Goal: Information Seeking & Learning: Learn about a topic

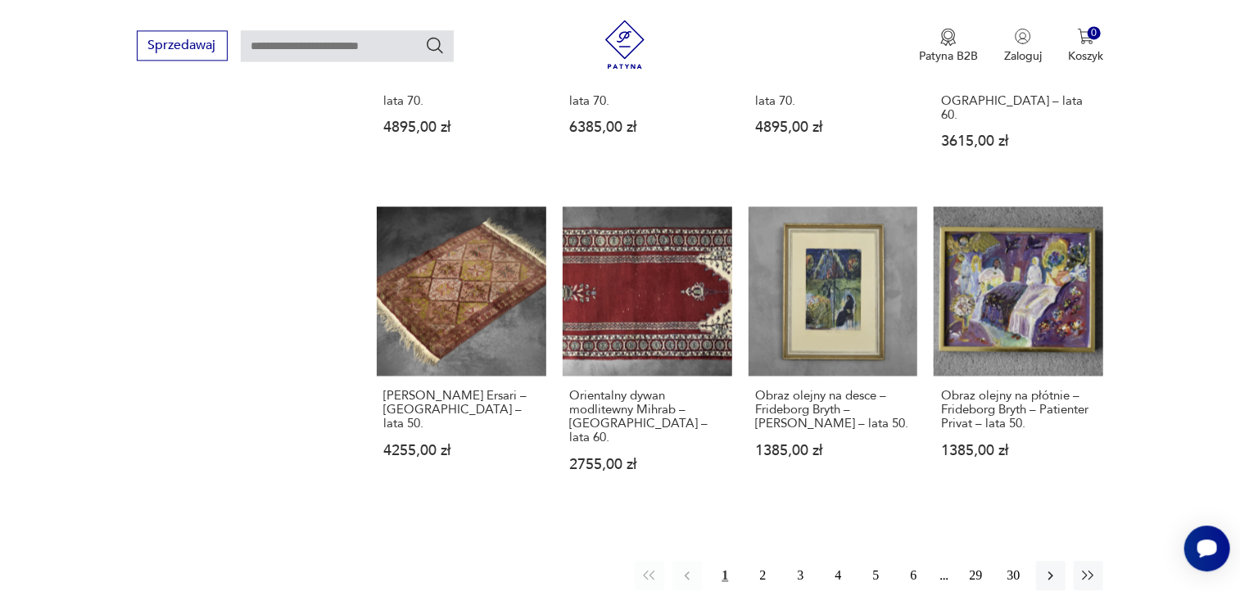
scroll to position [1484, 0]
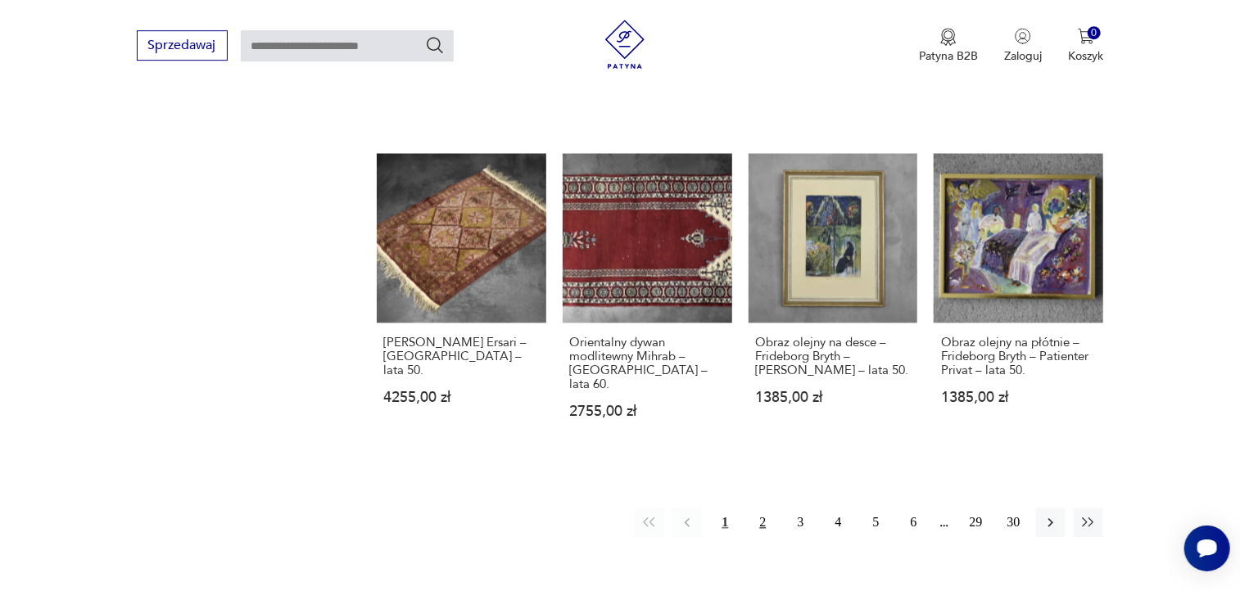
click at [762, 508] on button "2" at bounding box center [762, 522] width 29 height 29
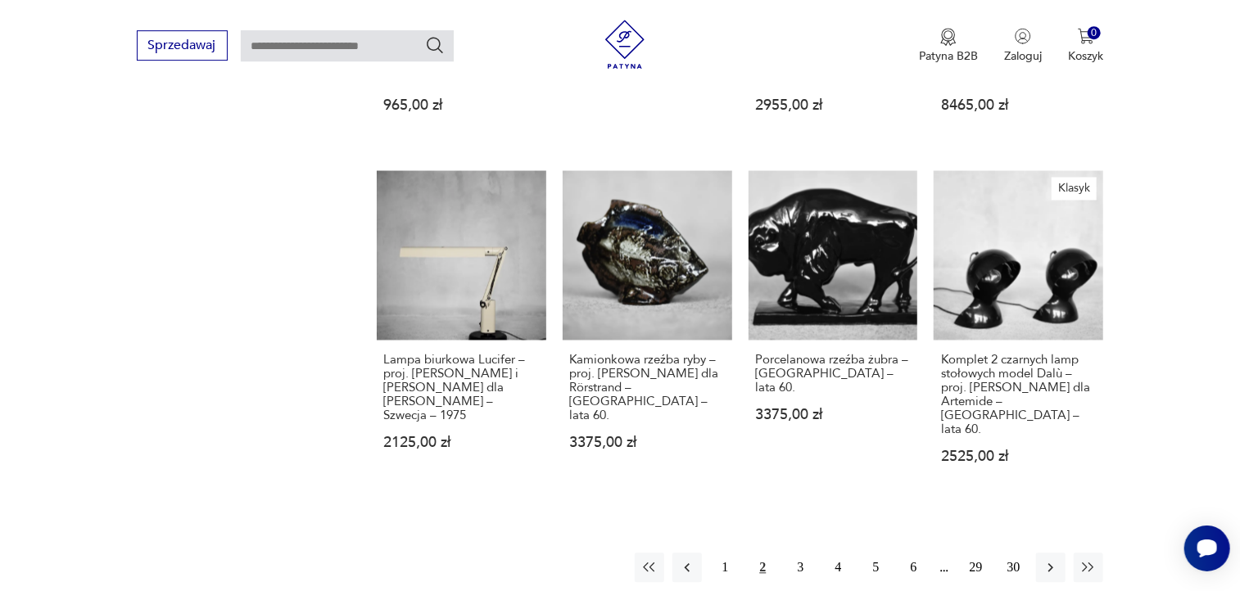
scroll to position [1478, 0]
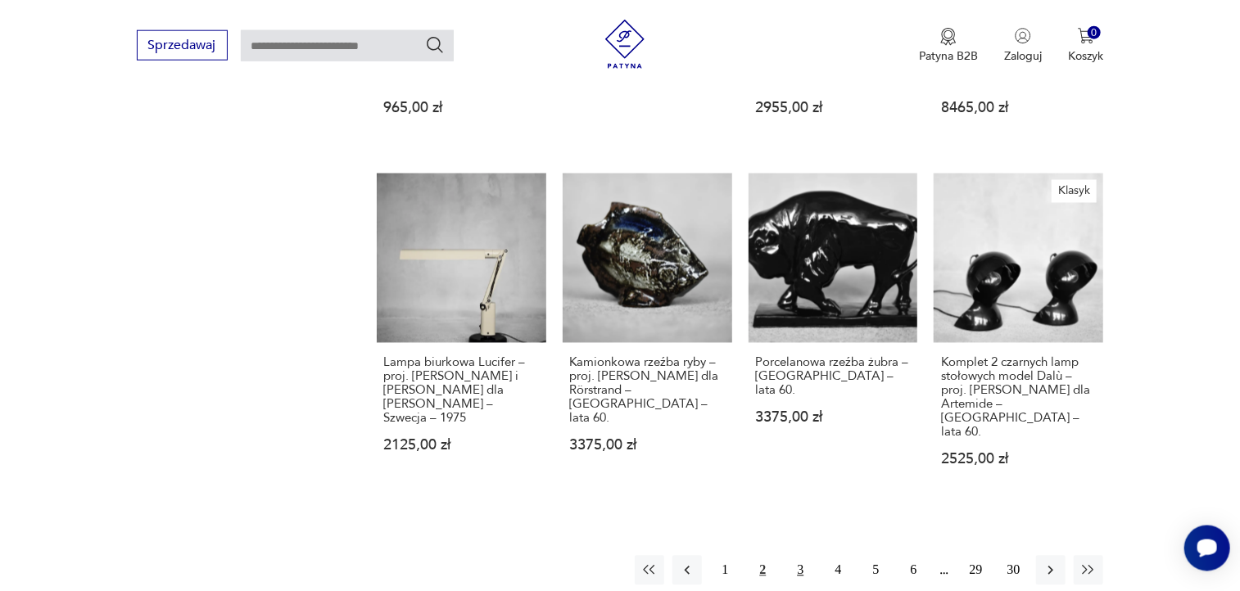
click at [800, 556] on button "3" at bounding box center [800, 570] width 29 height 29
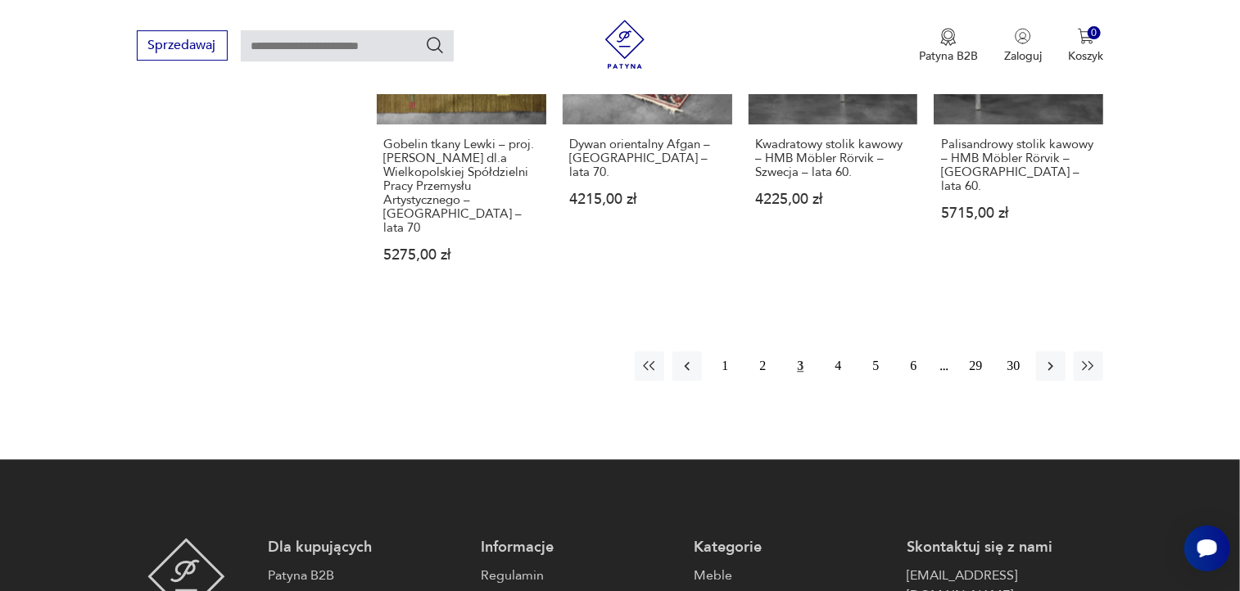
scroll to position [1724, 0]
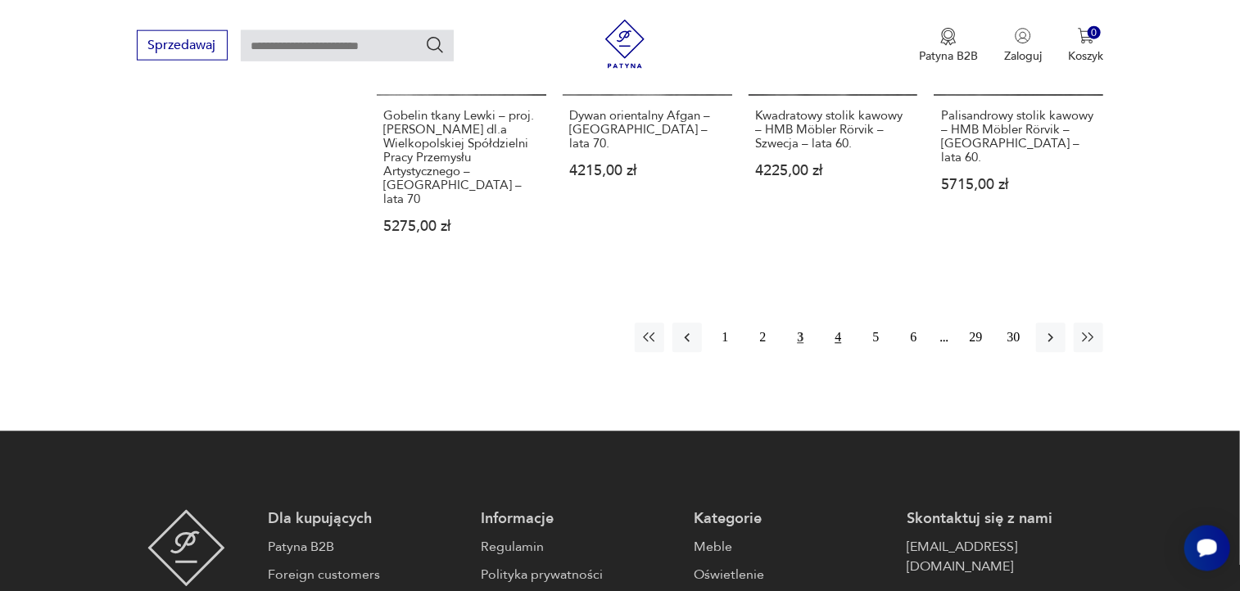
click at [840, 324] on button "4" at bounding box center [837, 338] width 29 height 29
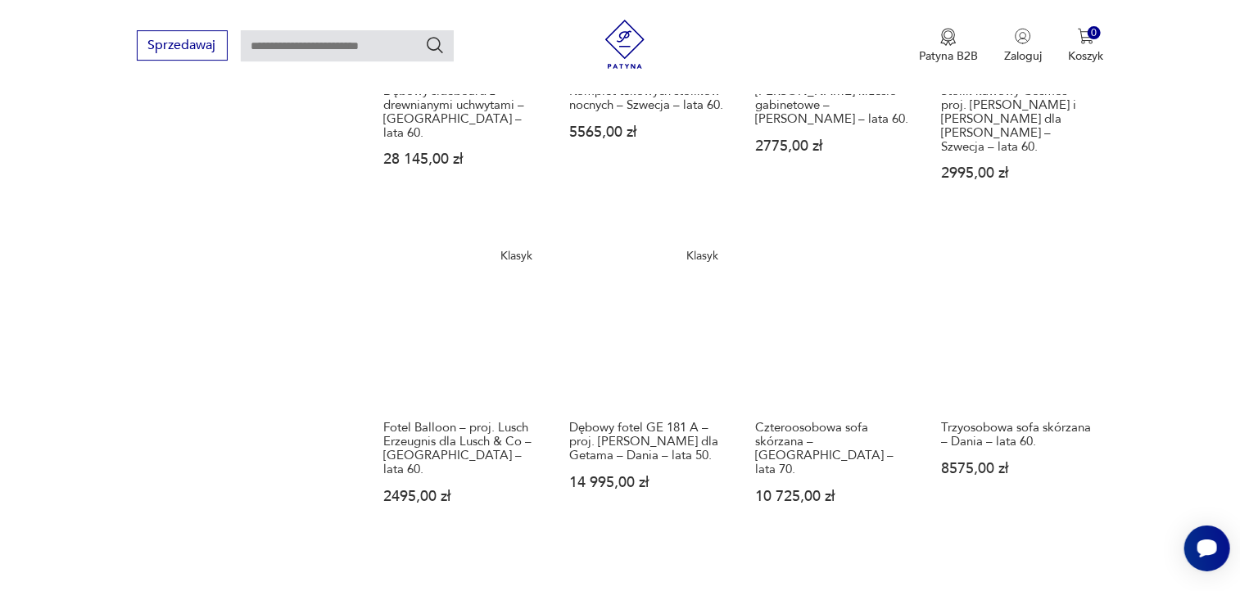
scroll to position [1592, 0]
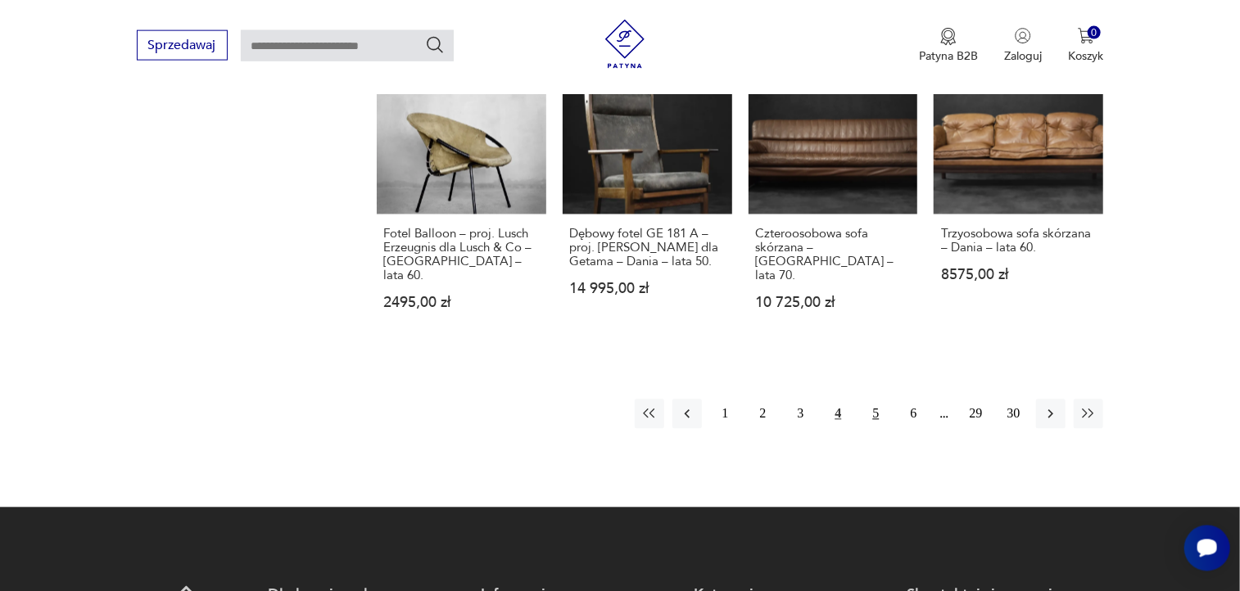
click at [877, 400] on button "5" at bounding box center [875, 414] width 29 height 29
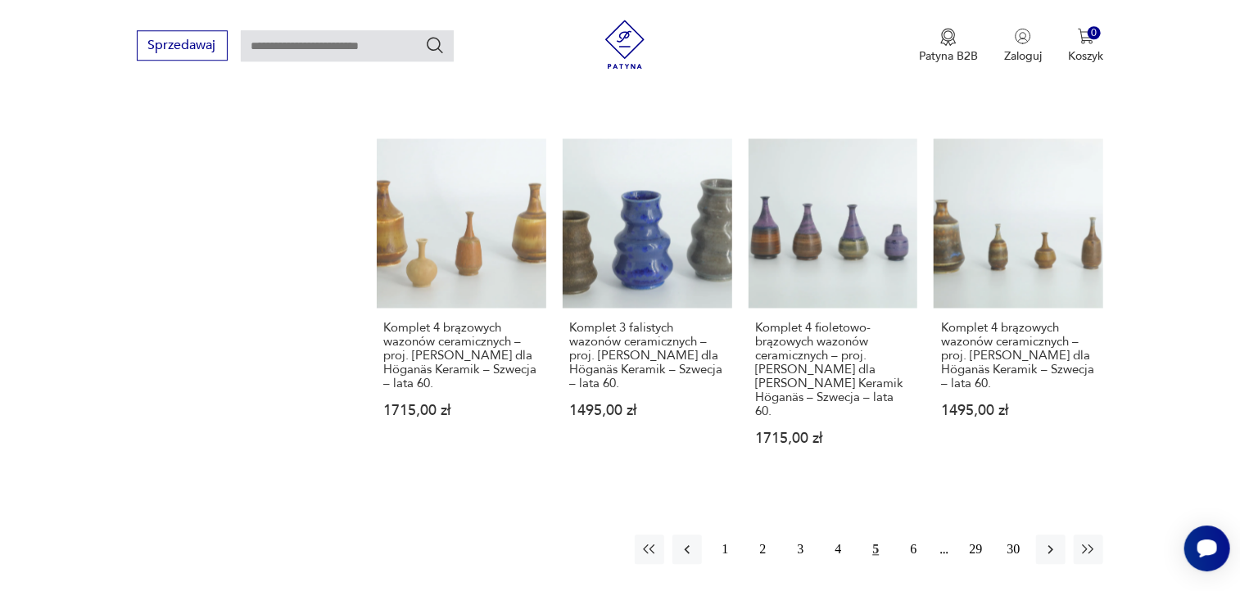
scroll to position [1542, 0]
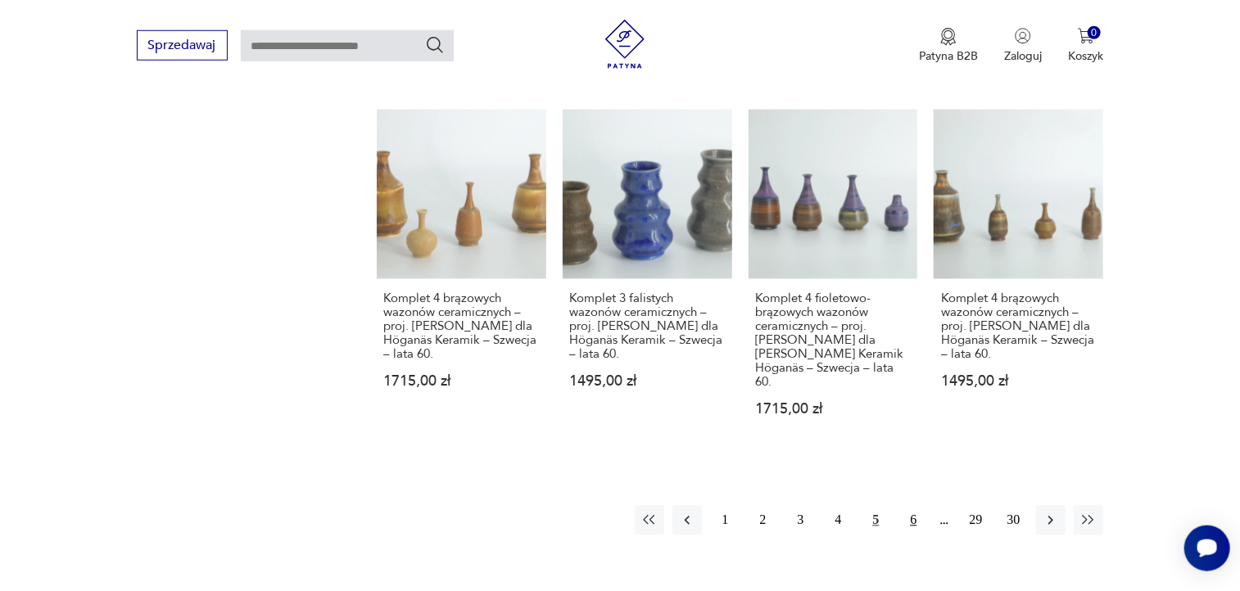
click at [913, 506] on button "6" at bounding box center [913, 520] width 29 height 29
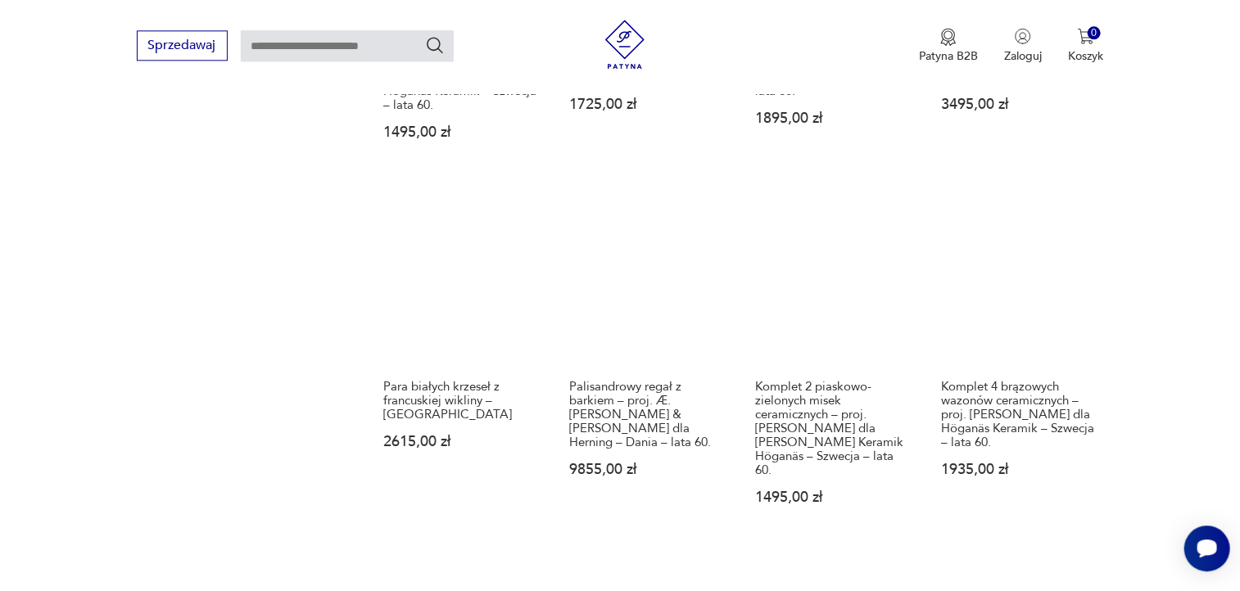
scroll to position [1488, 0]
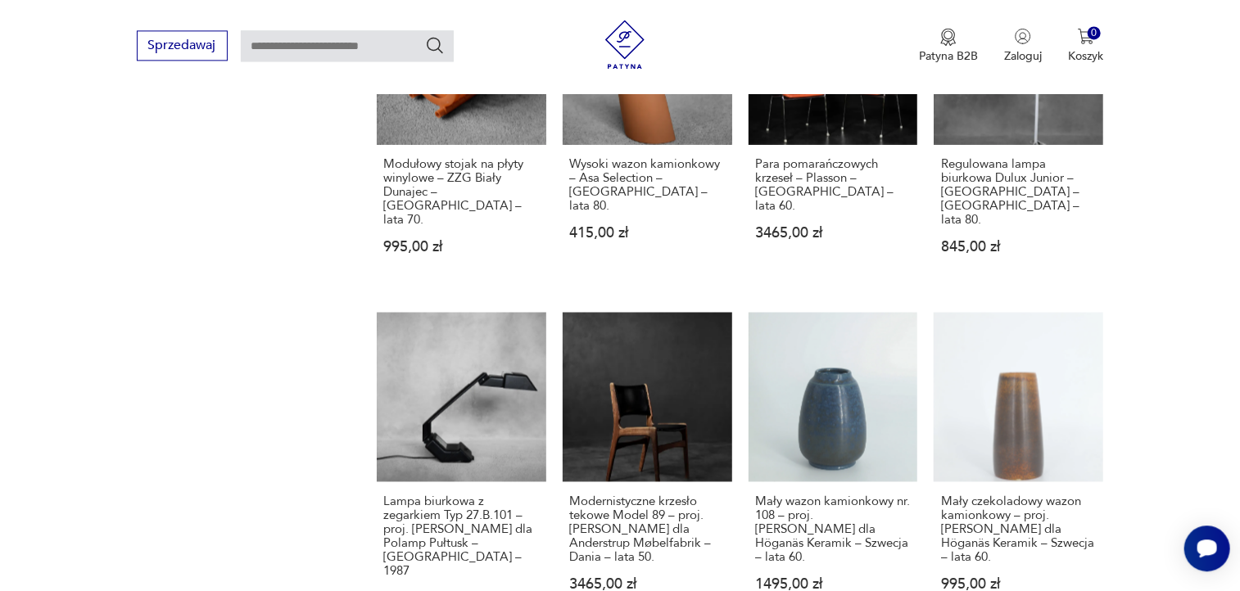
scroll to position [1612, 0]
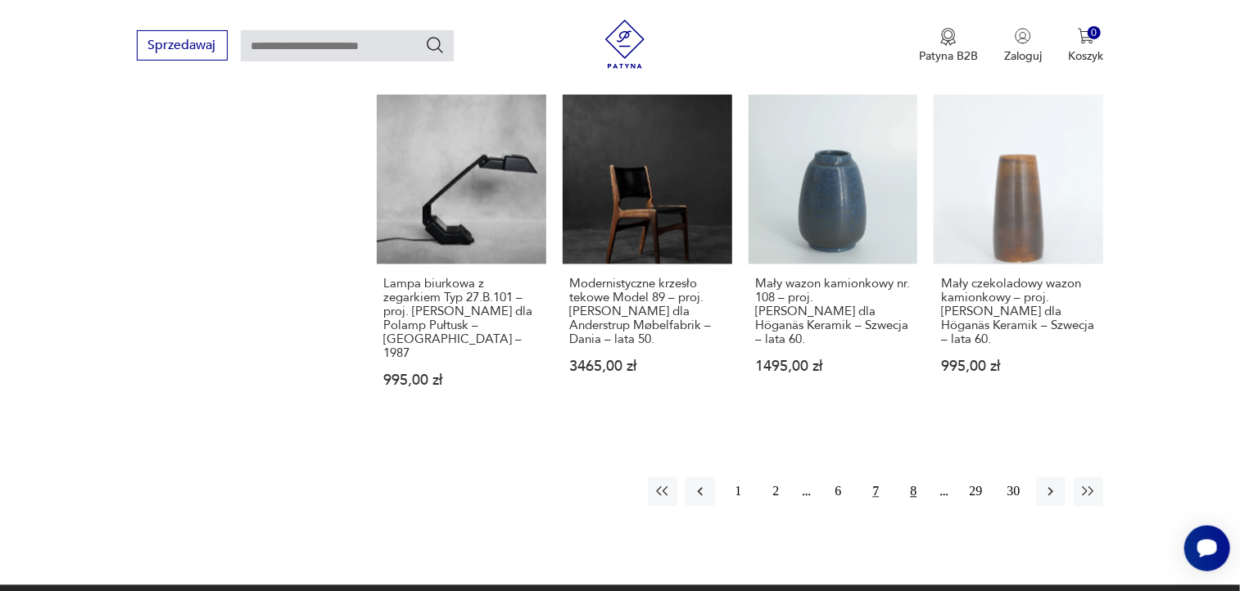
click at [914, 478] on button "8" at bounding box center [913, 492] width 29 height 29
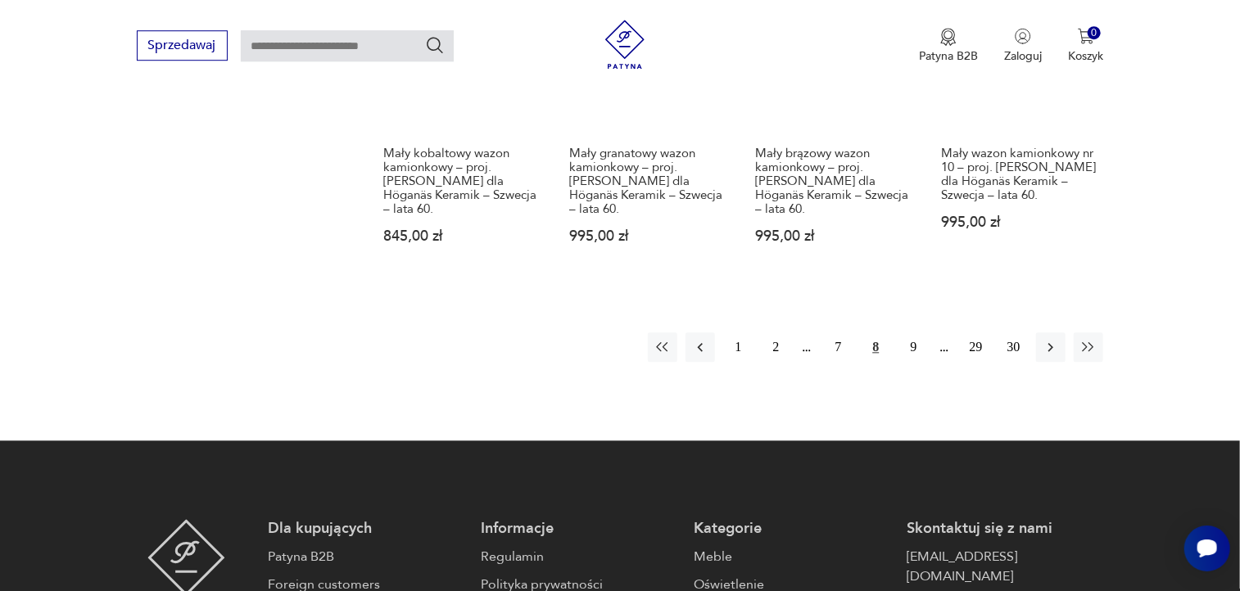
scroll to position [1570, 0]
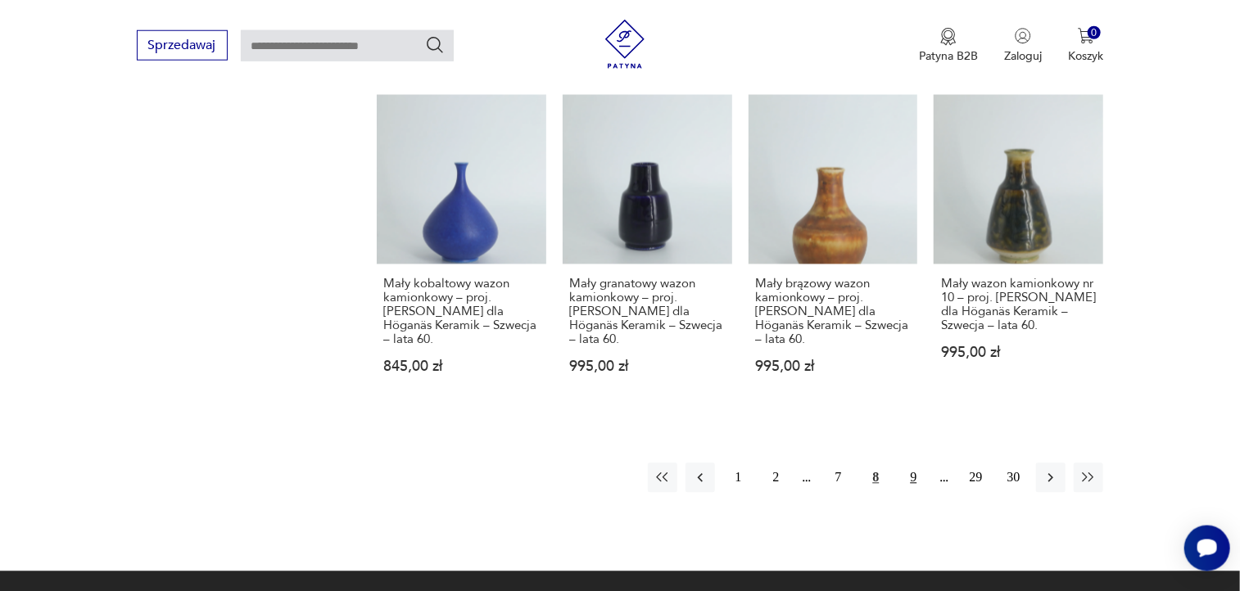
click at [914, 464] on button "9" at bounding box center [913, 478] width 29 height 29
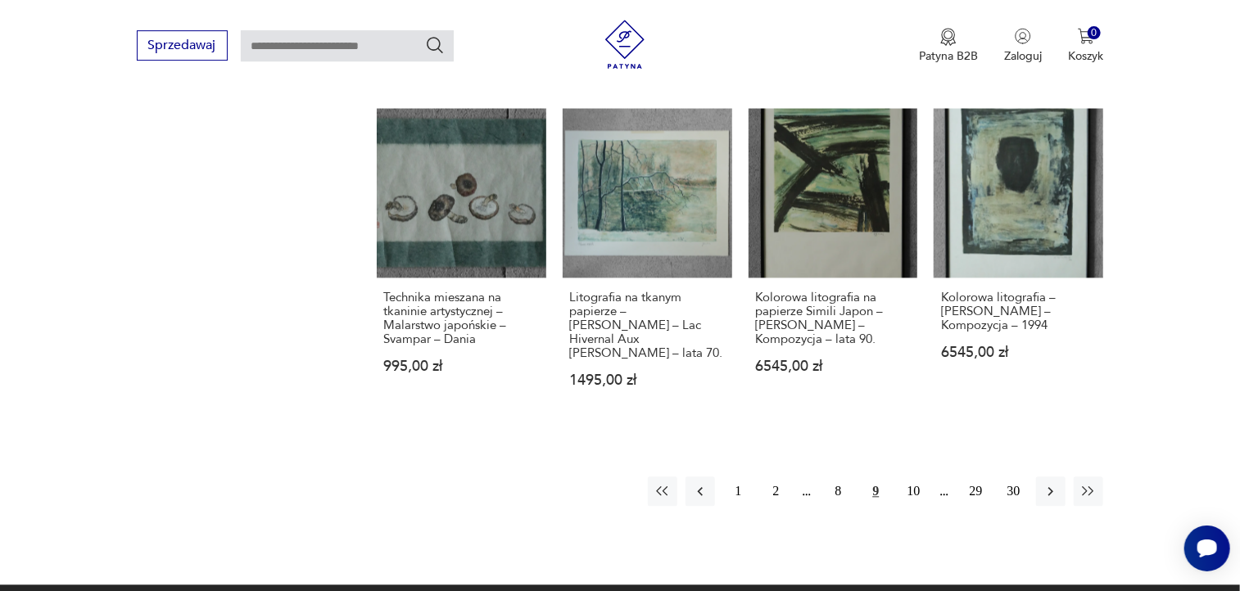
scroll to position [1577, 0]
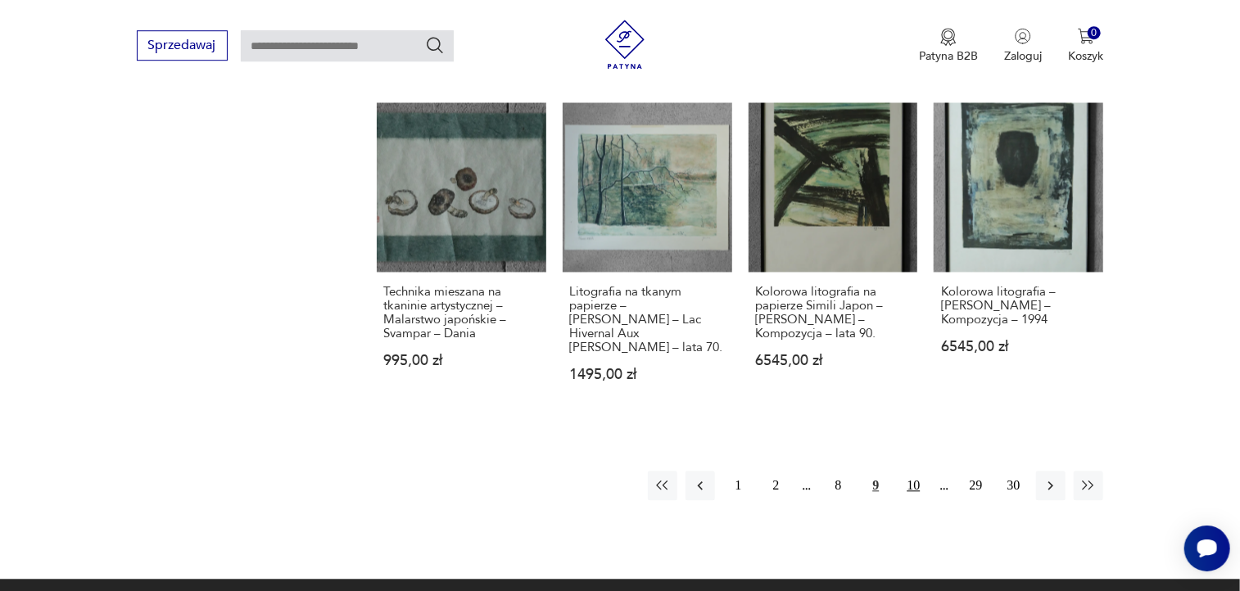
click at [916, 471] on button "10" at bounding box center [913, 485] width 29 height 29
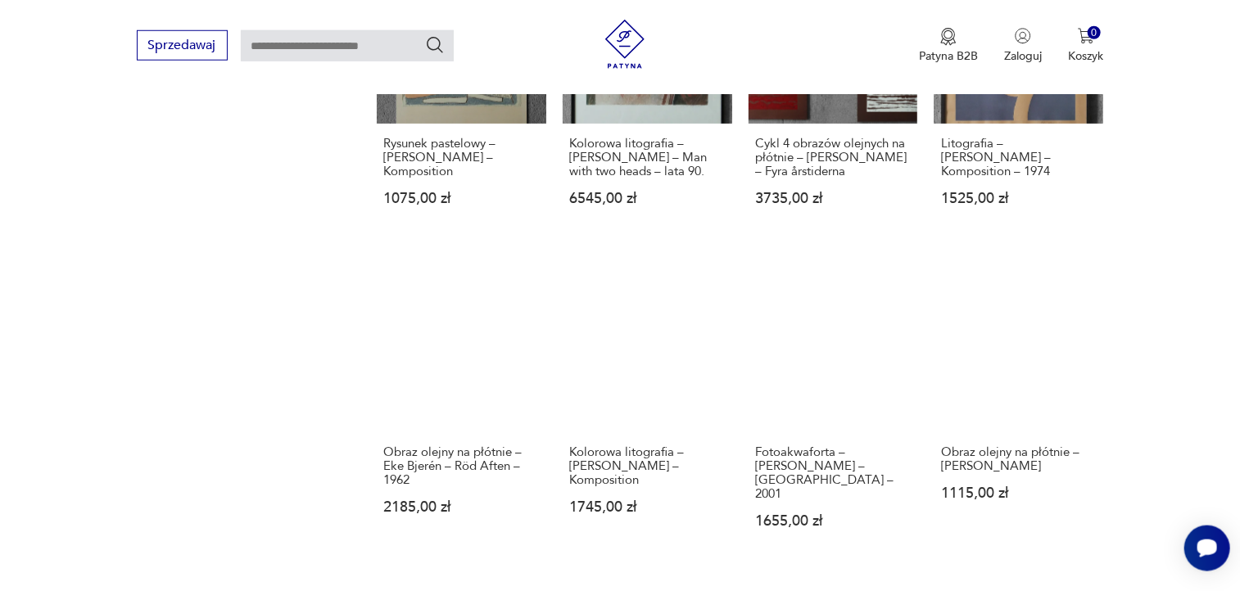
scroll to position [1340, 0]
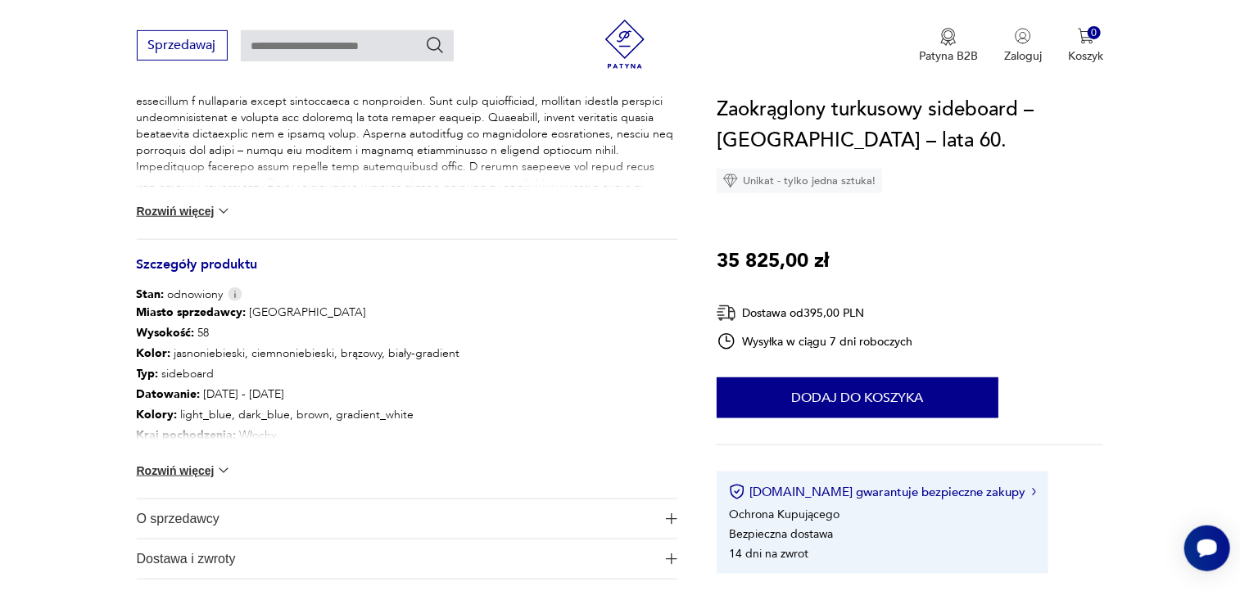
scroll to position [749, 0]
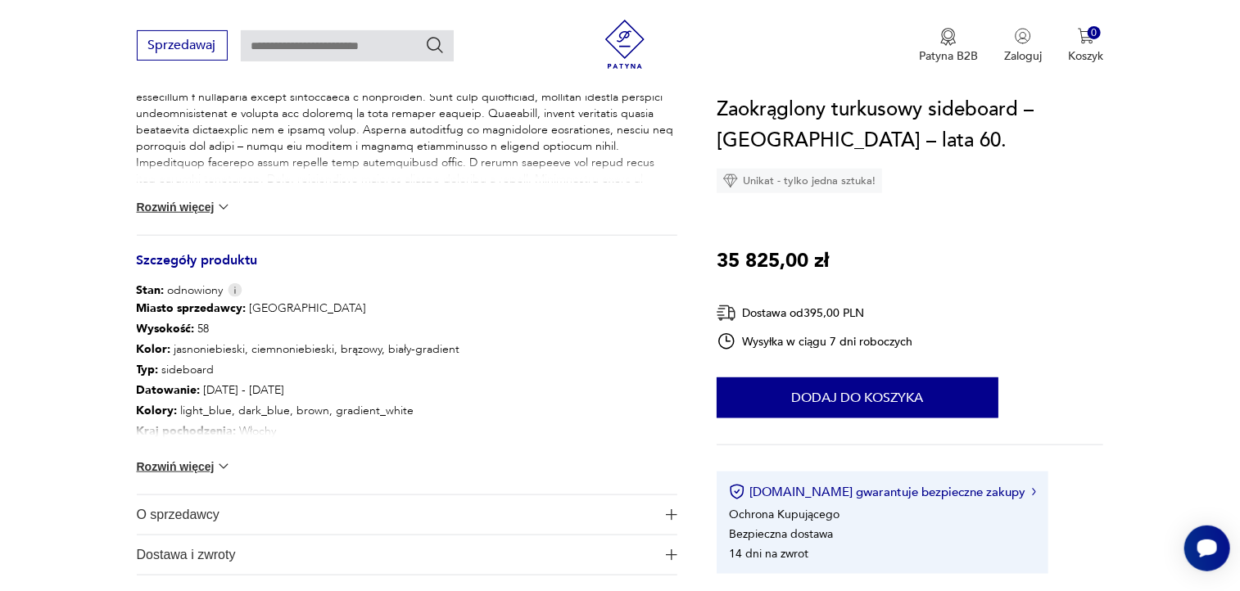
click at [205, 205] on button "Rozwiń więcej" at bounding box center [184, 207] width 95 height 16
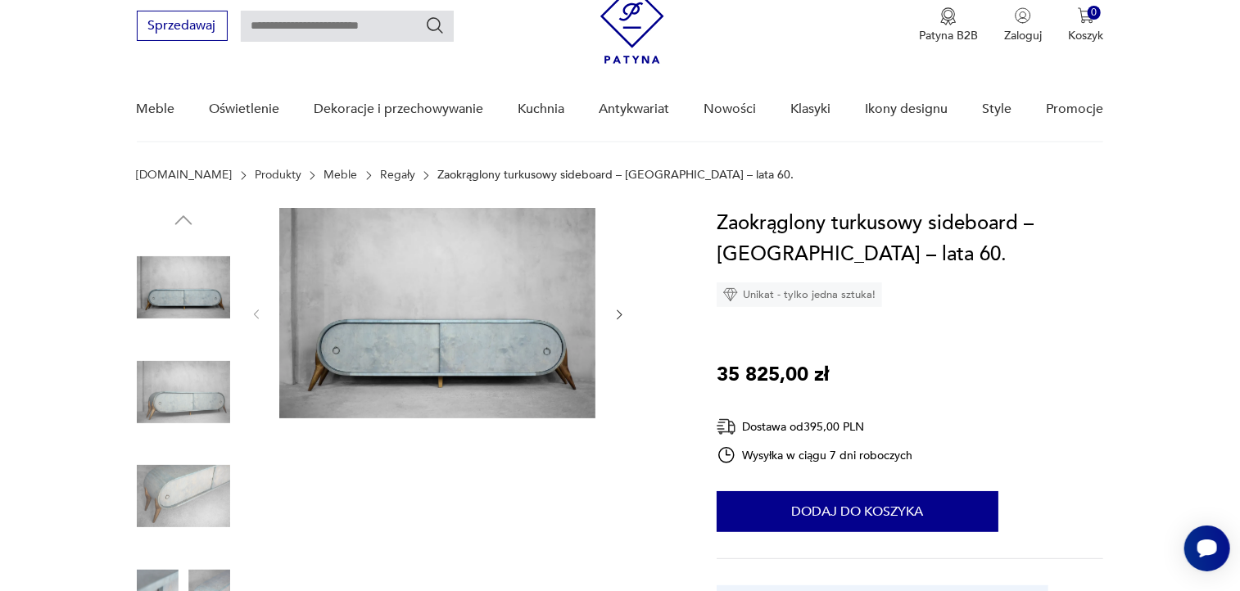
scroll to position [70, 0]
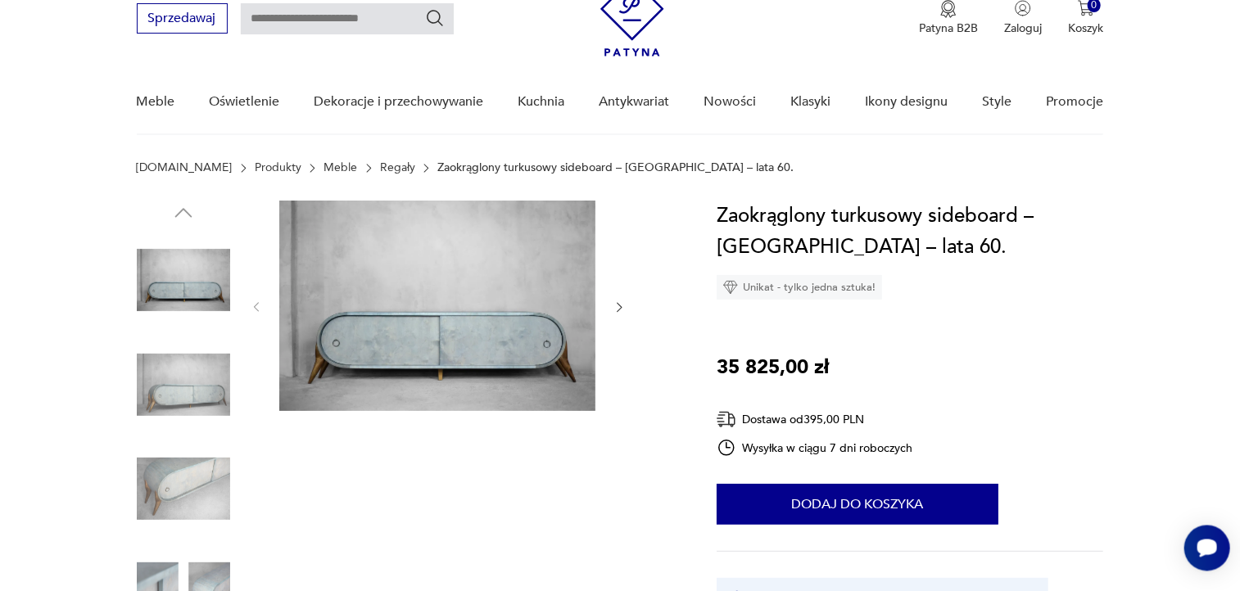
click at [345, 365] on img at bounding box center [437, 306] width 316 height 211
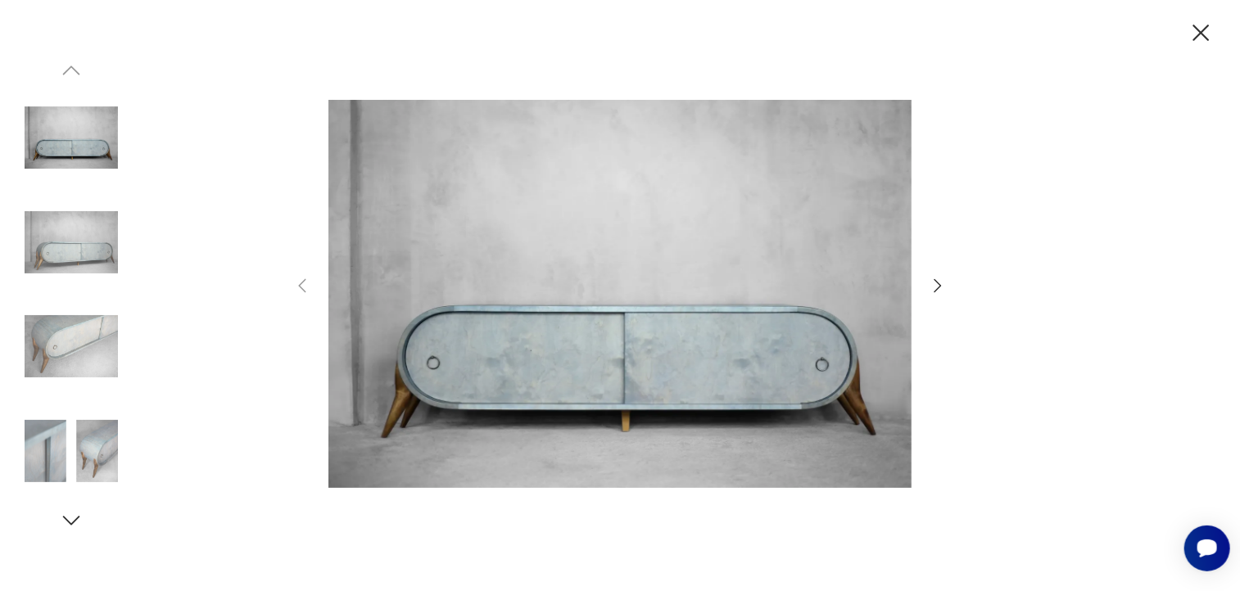
click at [936, 293] on icon "button" at bounding box center [938, 286] width 20 height 20
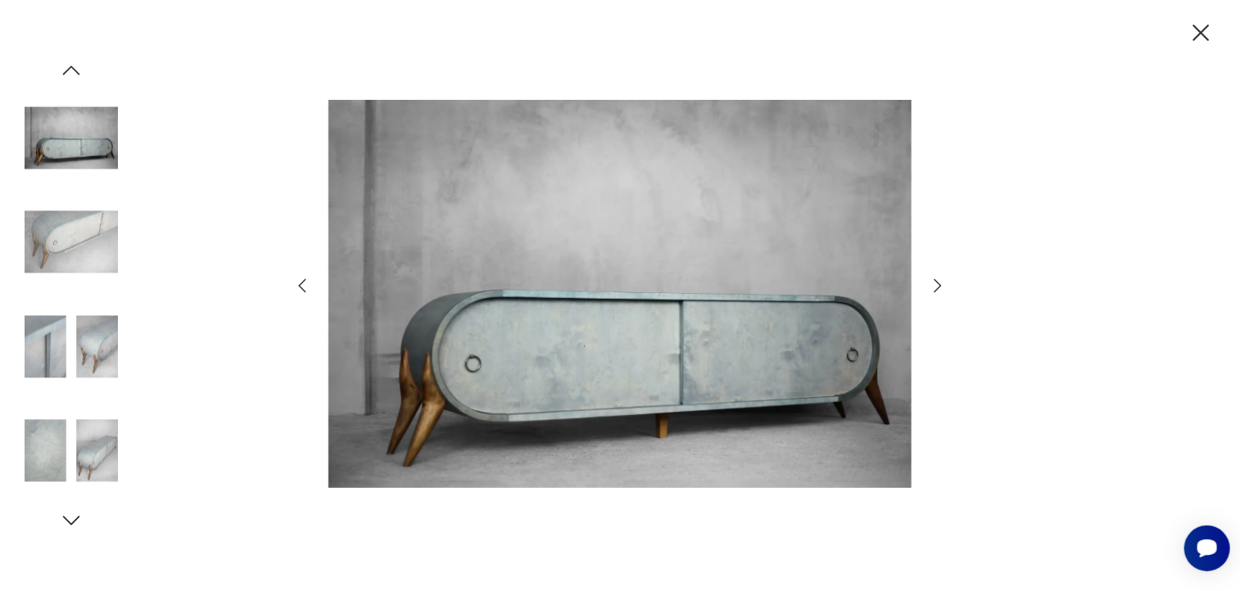
click at [936, 293] on icon "button" at bounding box center [938, 286] width 20 height 20
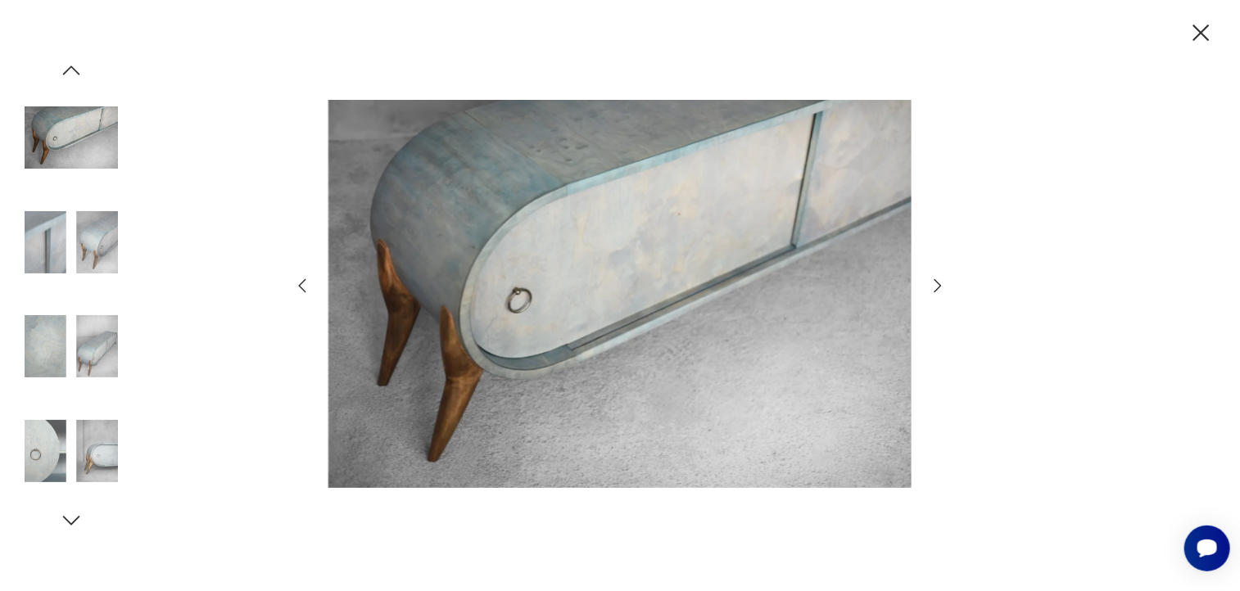
click at [936, 293] on icon "button" at bounding box center [938, 286] width 20 height 20
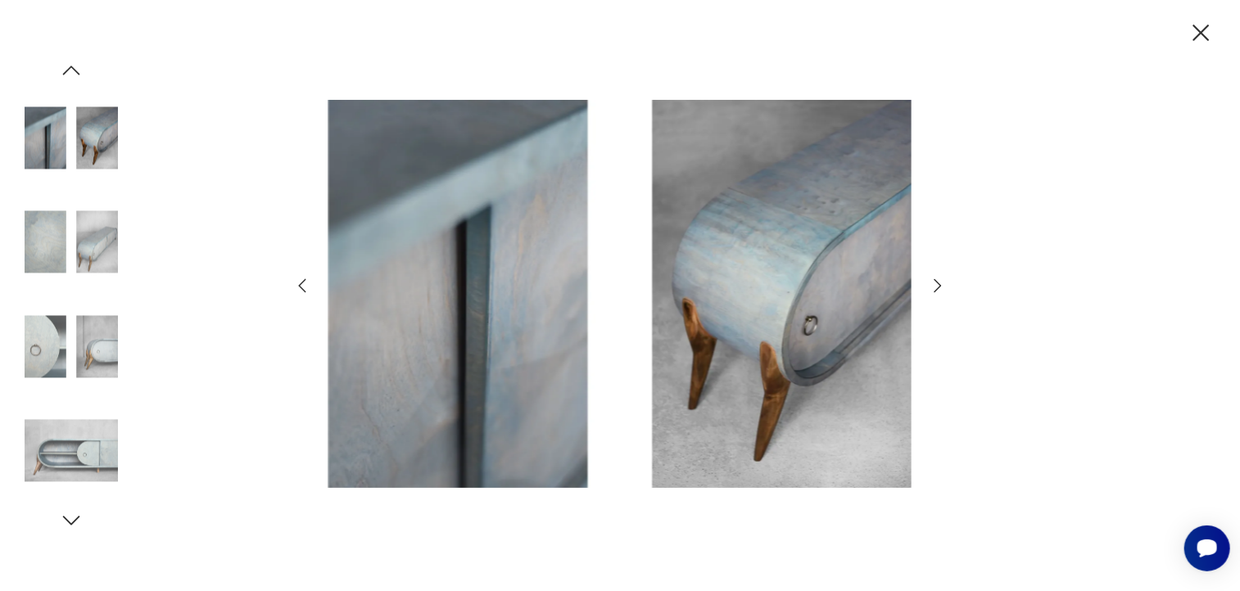
click at [936, 293] on icon "button" at bounding box center [938, 286] width 20 height 20
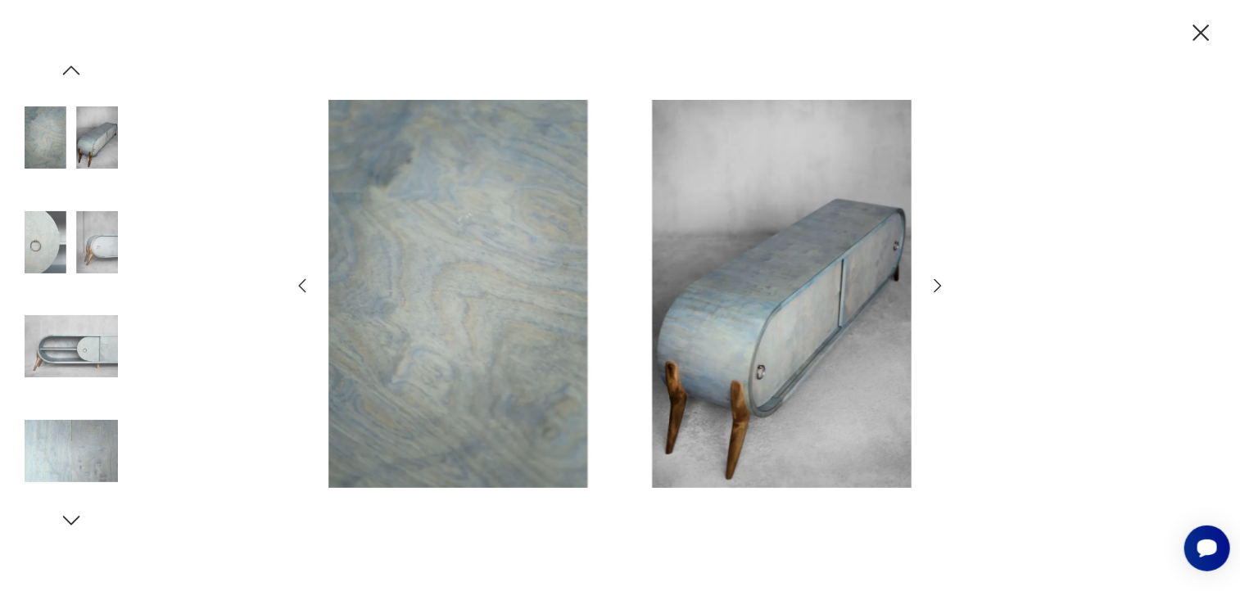
click at [936, 293] on icon "button" at bounding box center [938, 286] width 20 height 20
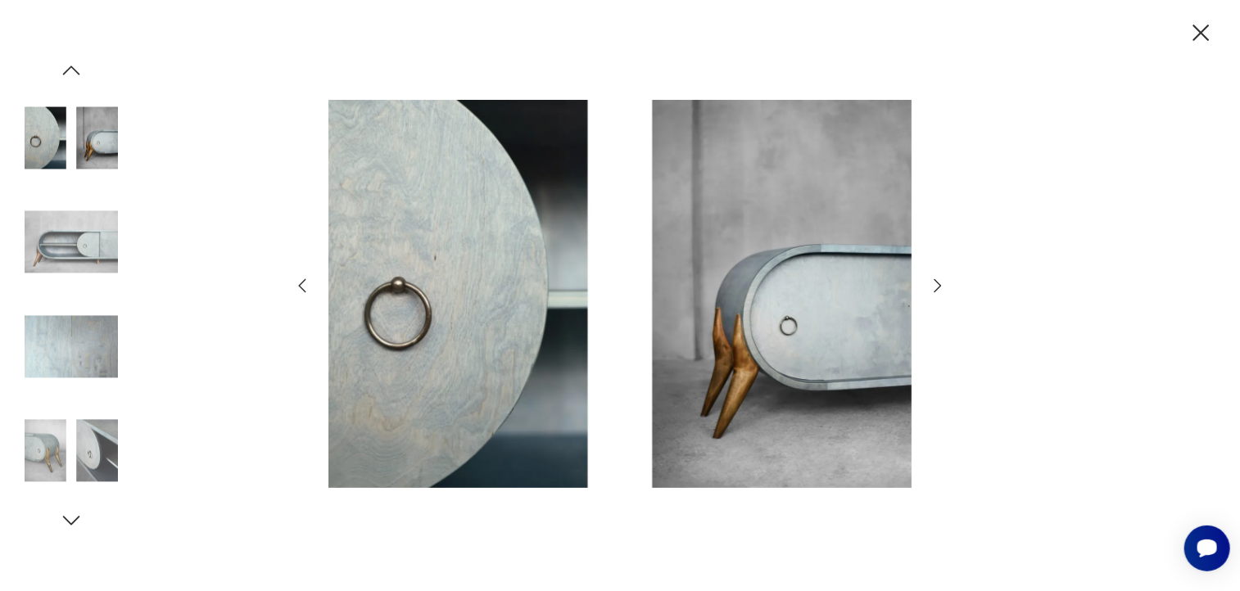
click at [936, 293] on icon "button" at bounding box center [938, 286] width 20 height 20
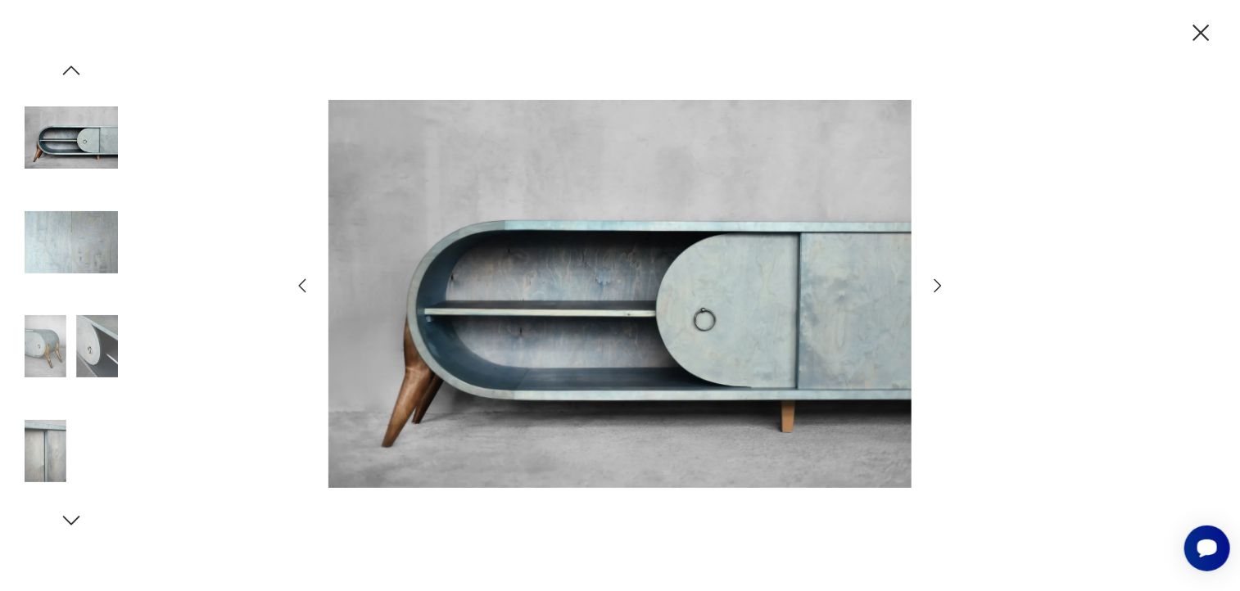
click at [936, 293] on icon "button" at bounding box center [938, 286] width 20 height 20
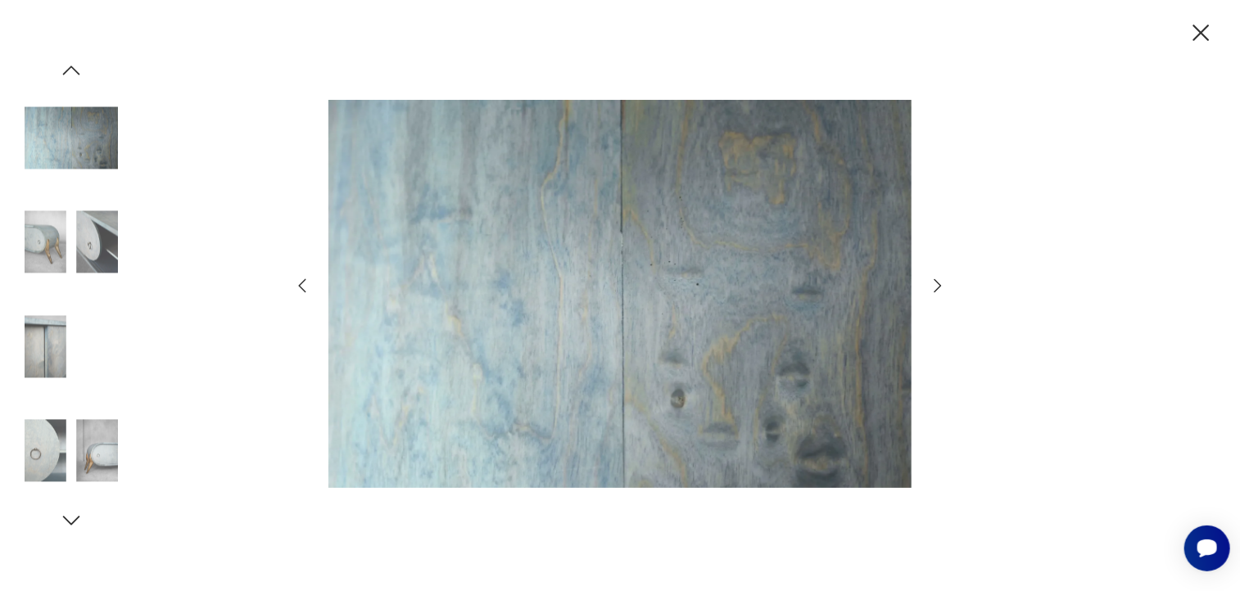
click at [936, 293] on icon "button" at bounding box center [938, 286] width 20 height 20
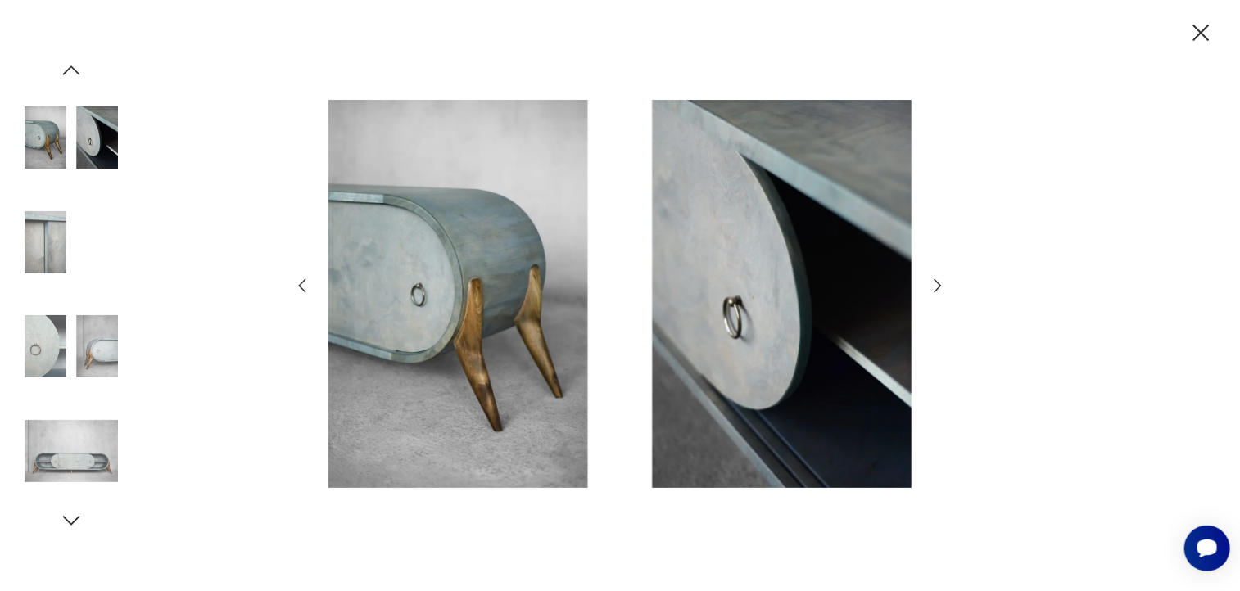
click at [936, 293] on icon "button" at bounding box center [938, 286] width 20 height 20
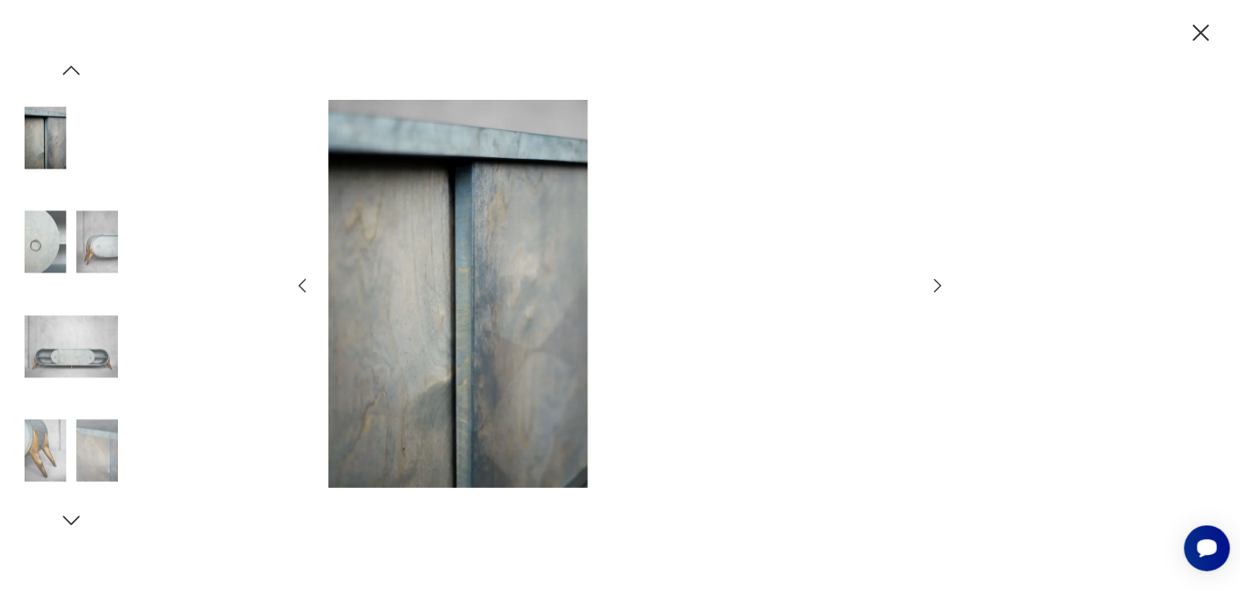
click at [936, 293] on icon "button" at bounding box center [938, 286] width 20 height 20
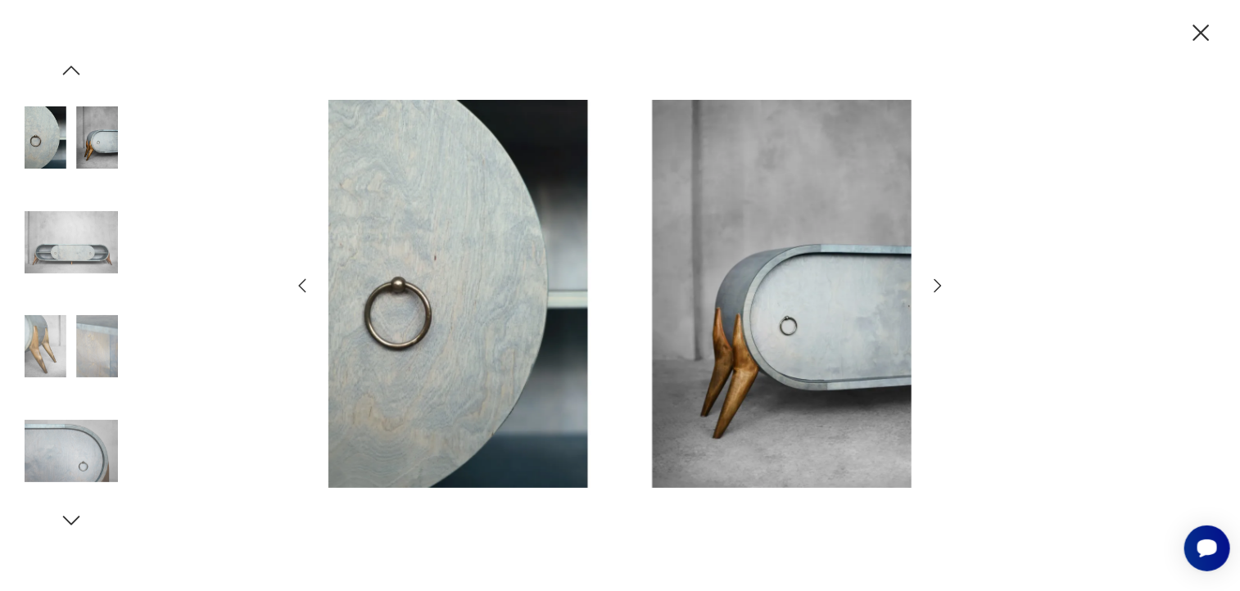
click at [936, 293] on icon "button" at bounding box center [938, 286] width 20 height 20
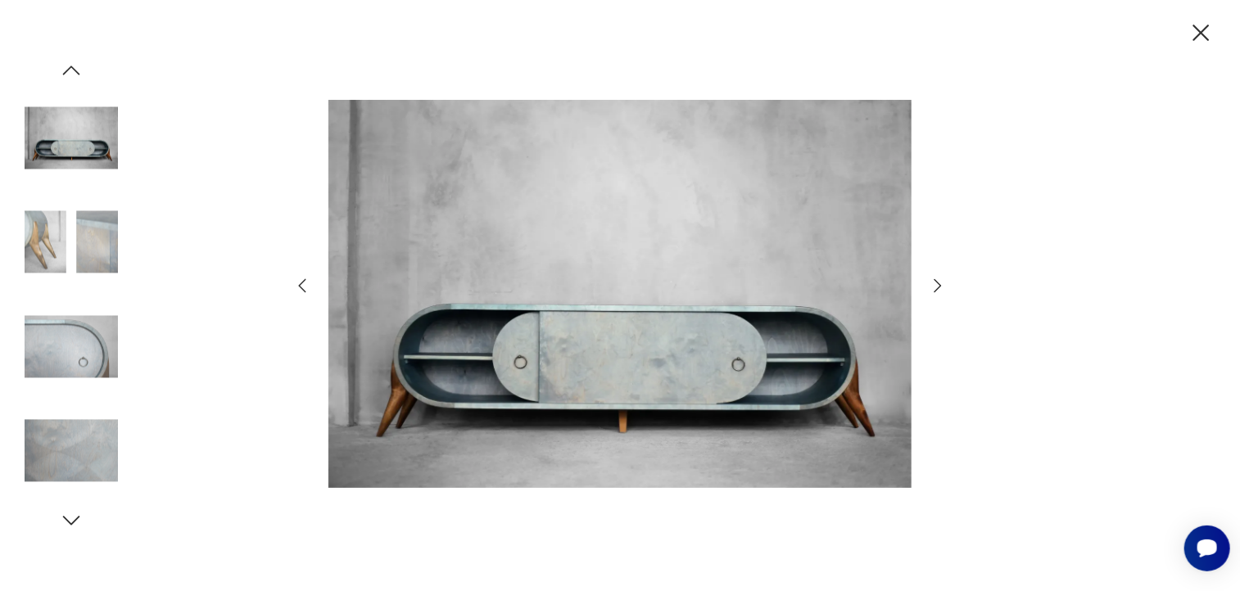
click at [1203, 28] on icon "button" at bounding box center [1201, 33] width 29 height 29
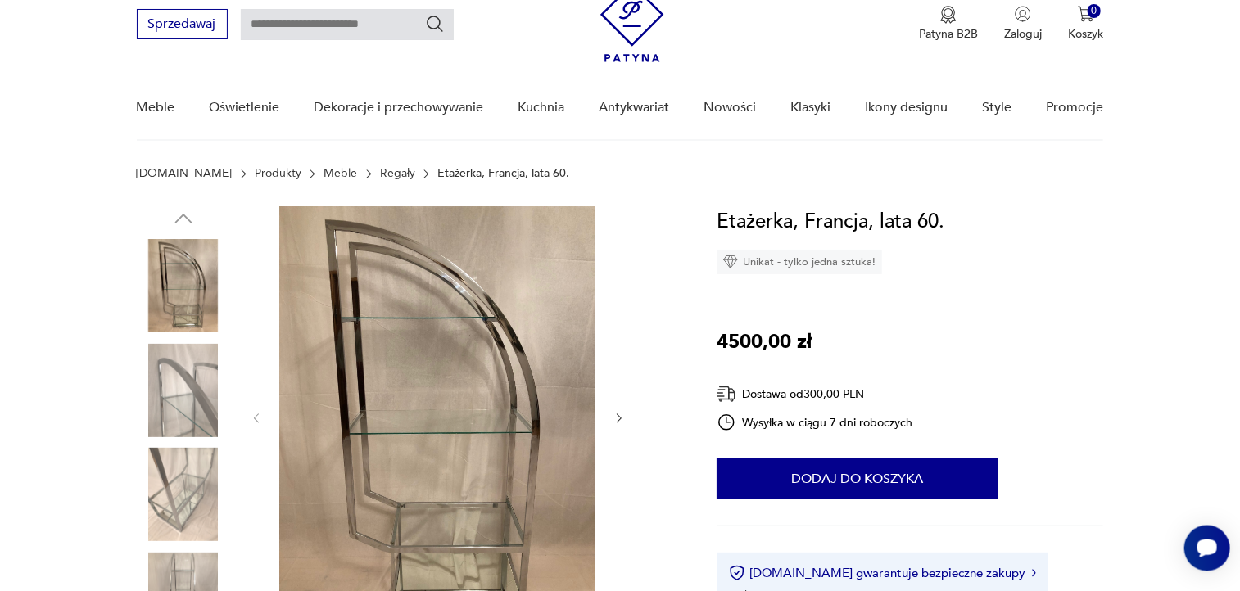
scroll to position [72, 0]
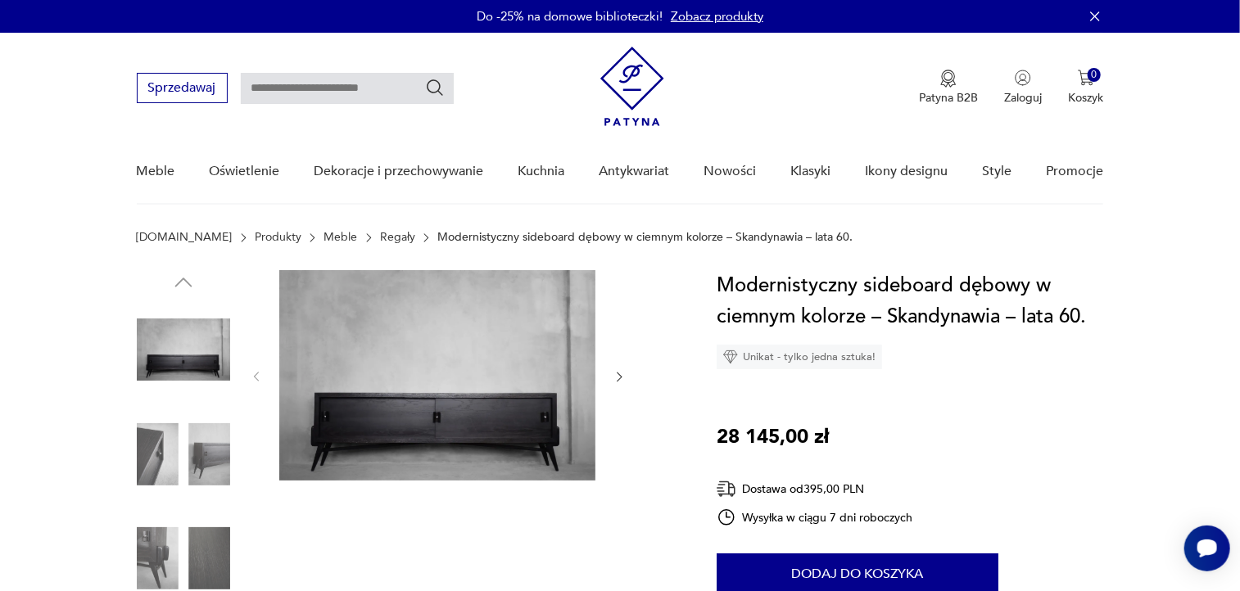
click at [152, 545] on img at bounding box center [183, 558] width 93 height 93
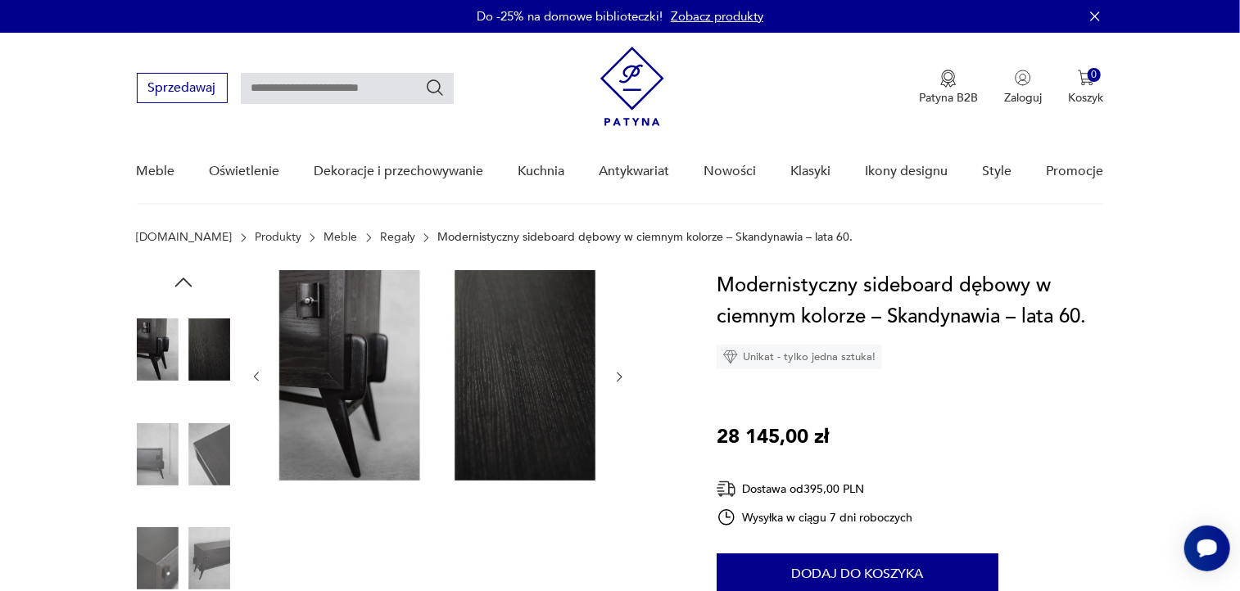
click at [165, 439] on img at bounding box center [183, 454] width 93 height 93
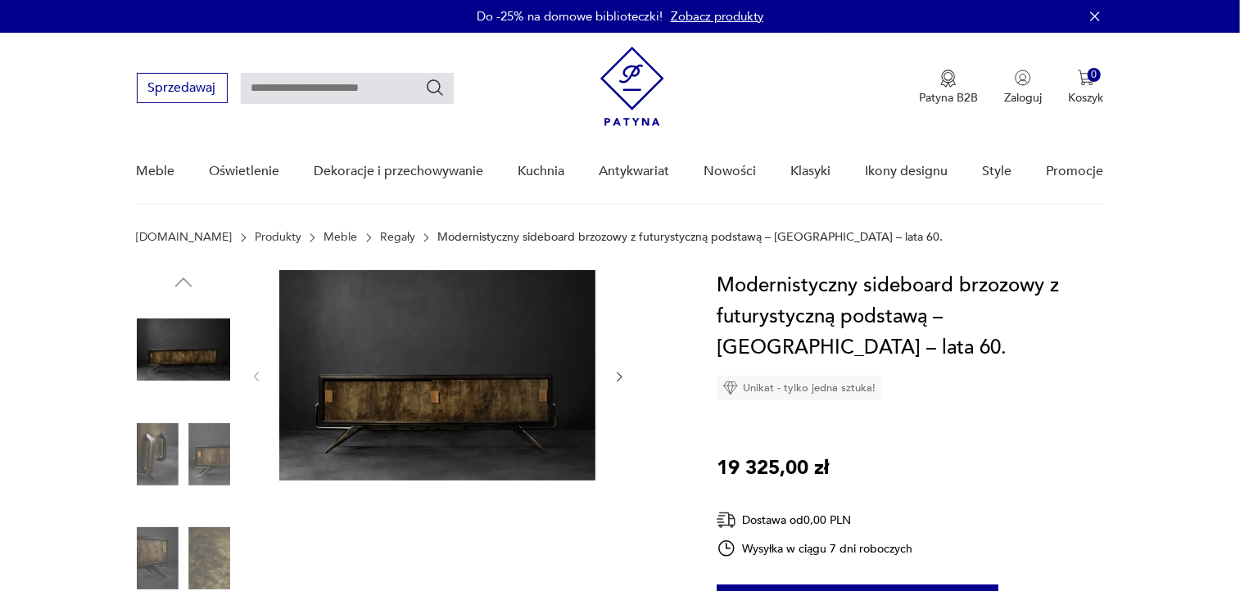
click at [167, 437] on img at bounding box center [183, 454] width 93 height 93
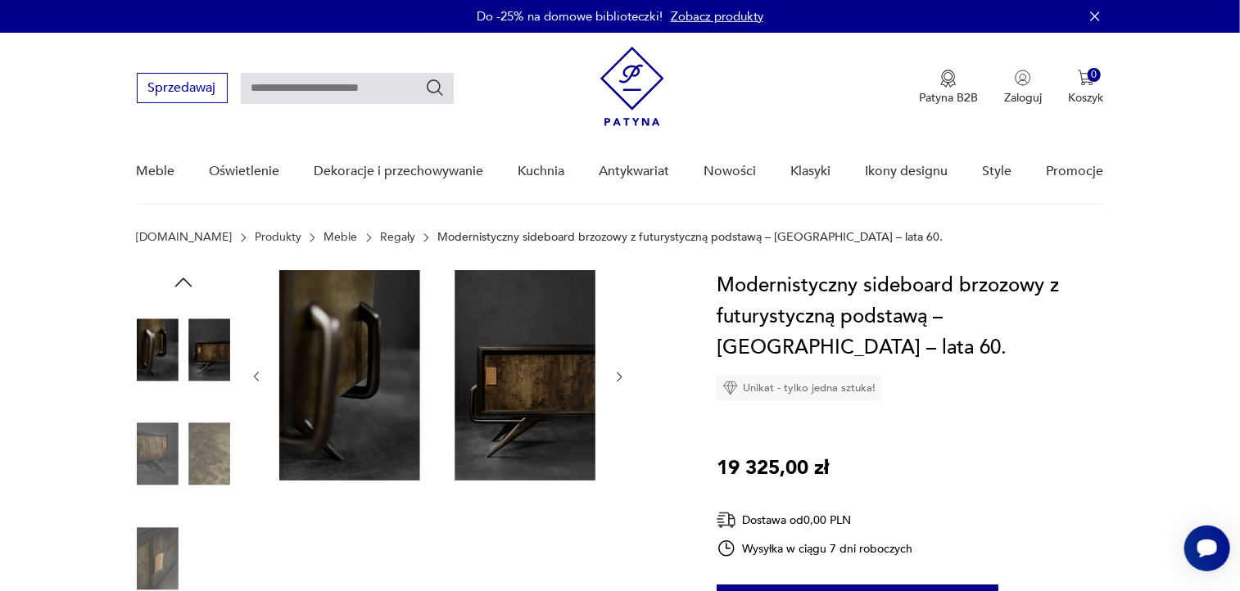
click at [217, 455] on img at bounding box center [183, 454] width 93 height 93
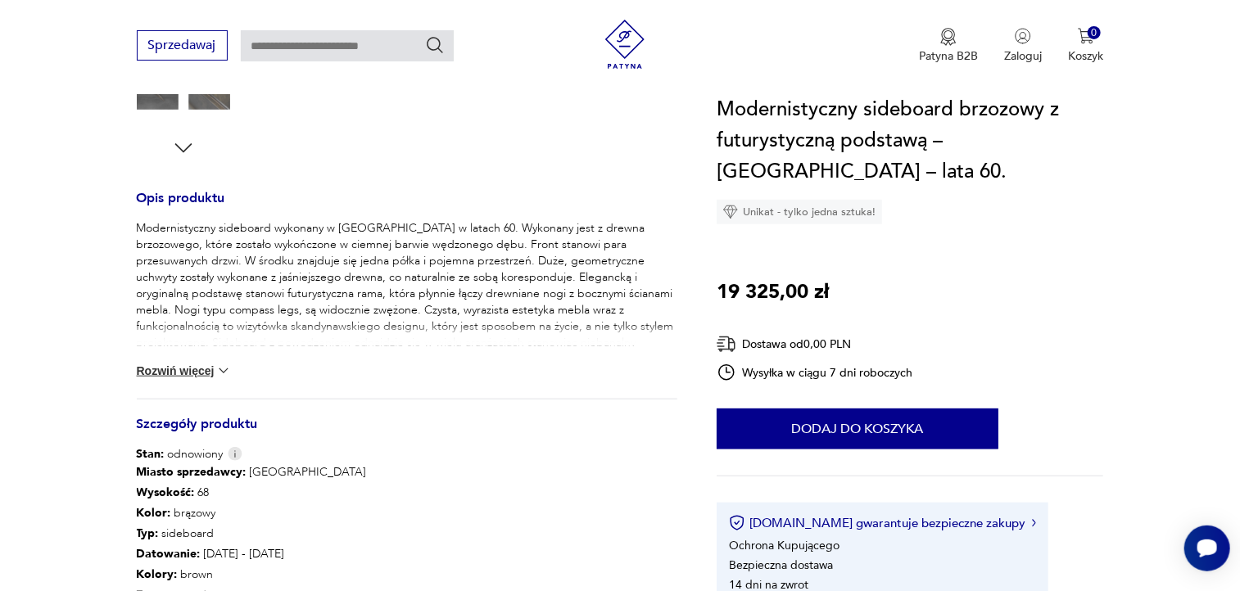
scroll to position [593, 0]
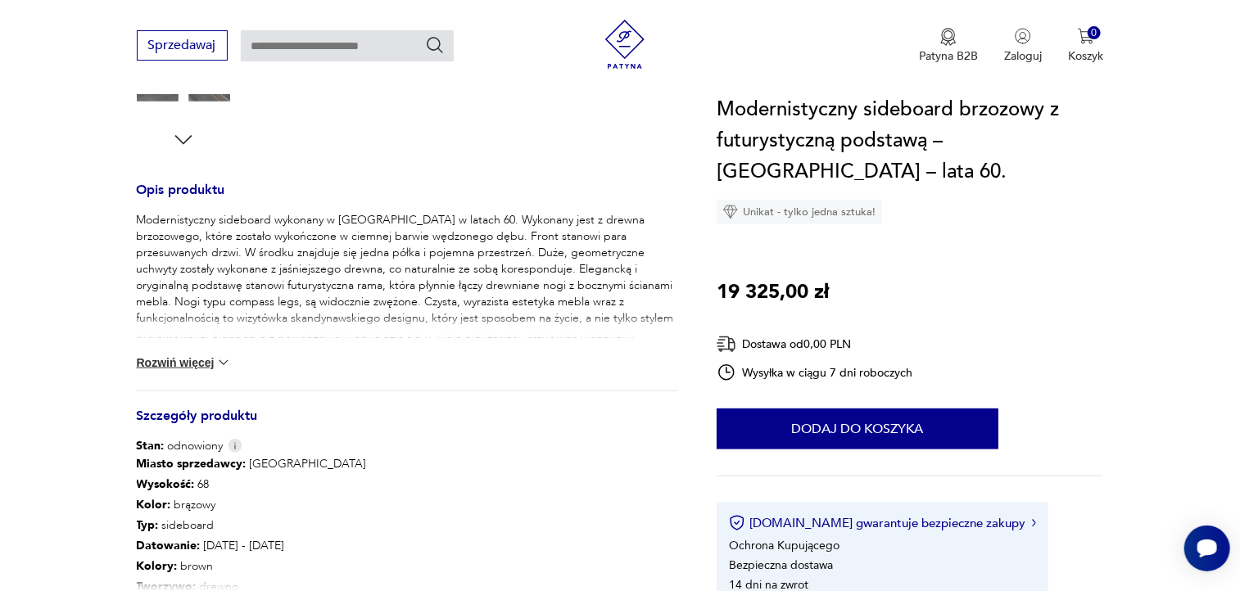
click at [170, 356] on button "Rozwiń więcej" at bounding box center [184, 363] width 95 height 16
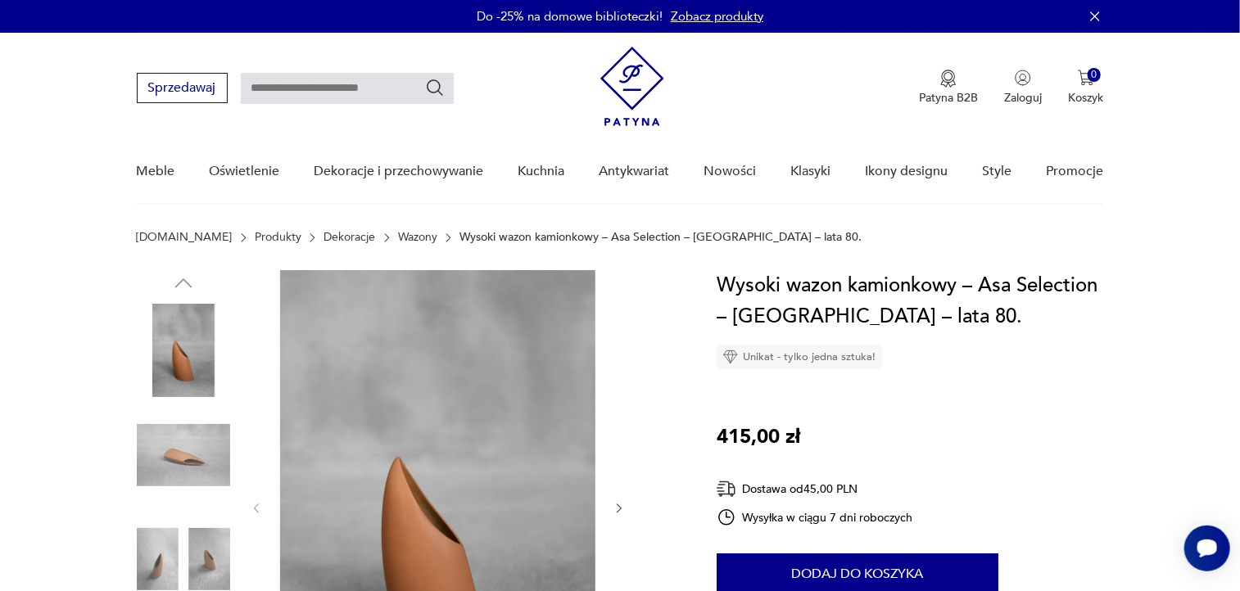
click at [178, 452] on img at bounding box center [183, 455] width 93 height 93
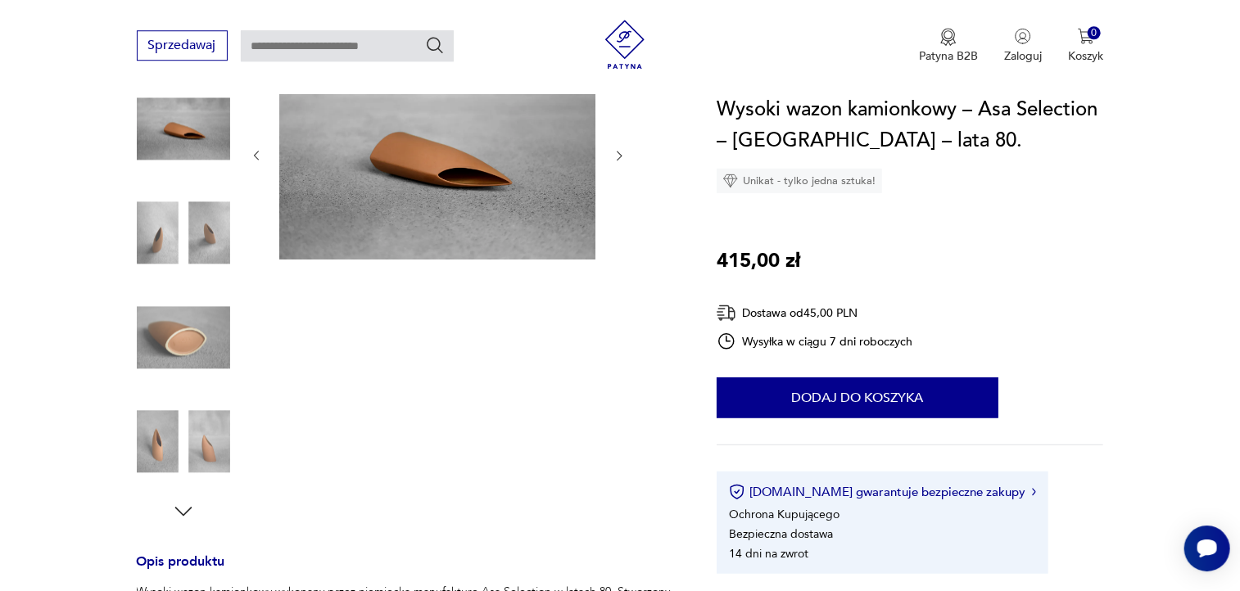
scroll to position [225, 0]
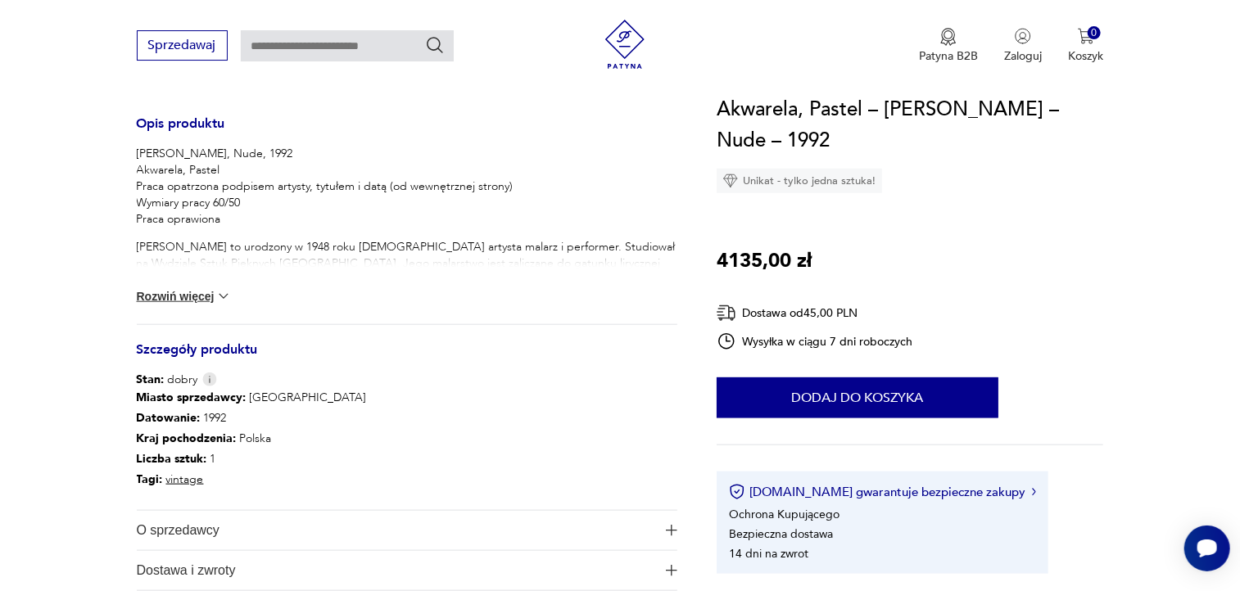
scroll to position [748, 0]
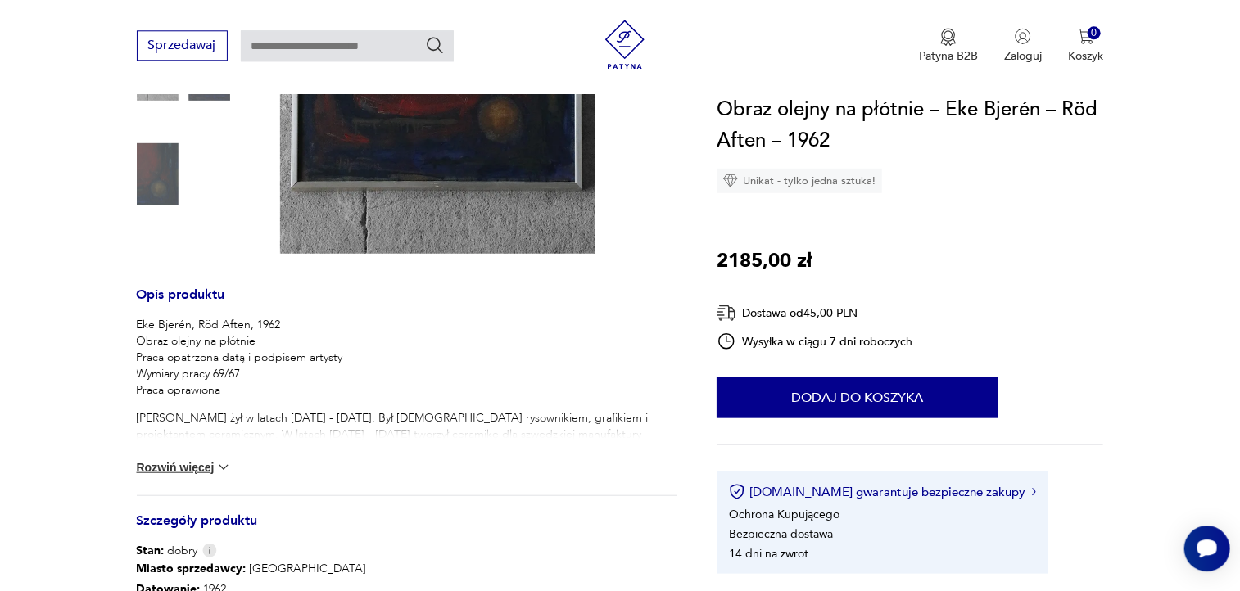
scroll to position [501, 0]
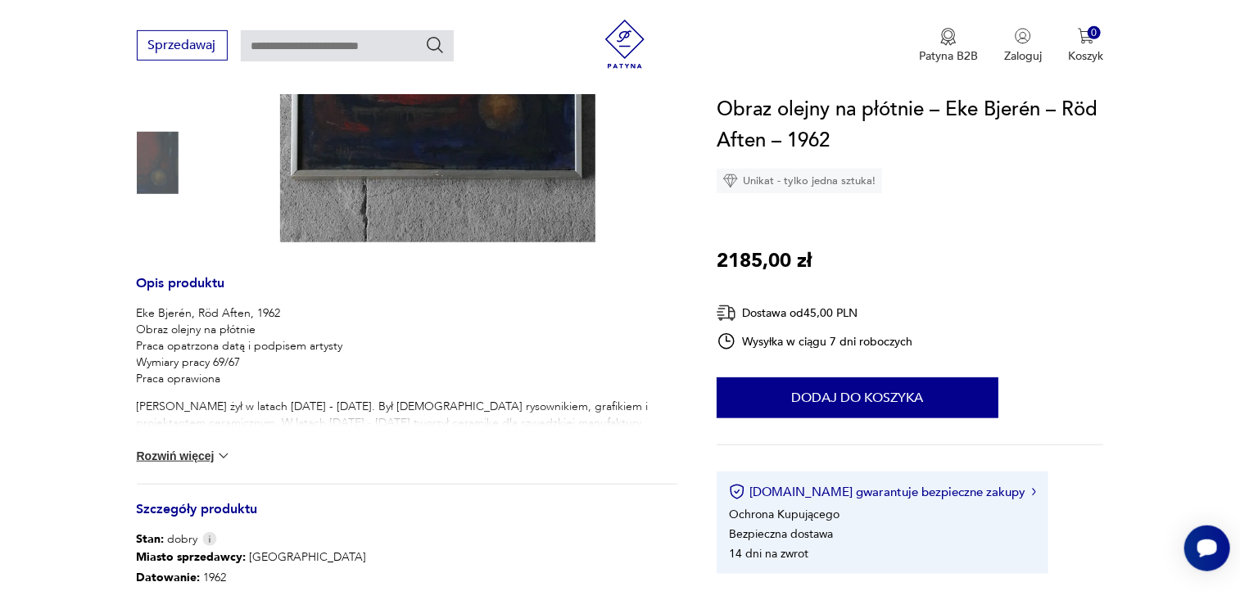
click at [206, 455] on button "Rozwiń więcej" at bounding box center [184, 456] width 95 height 16
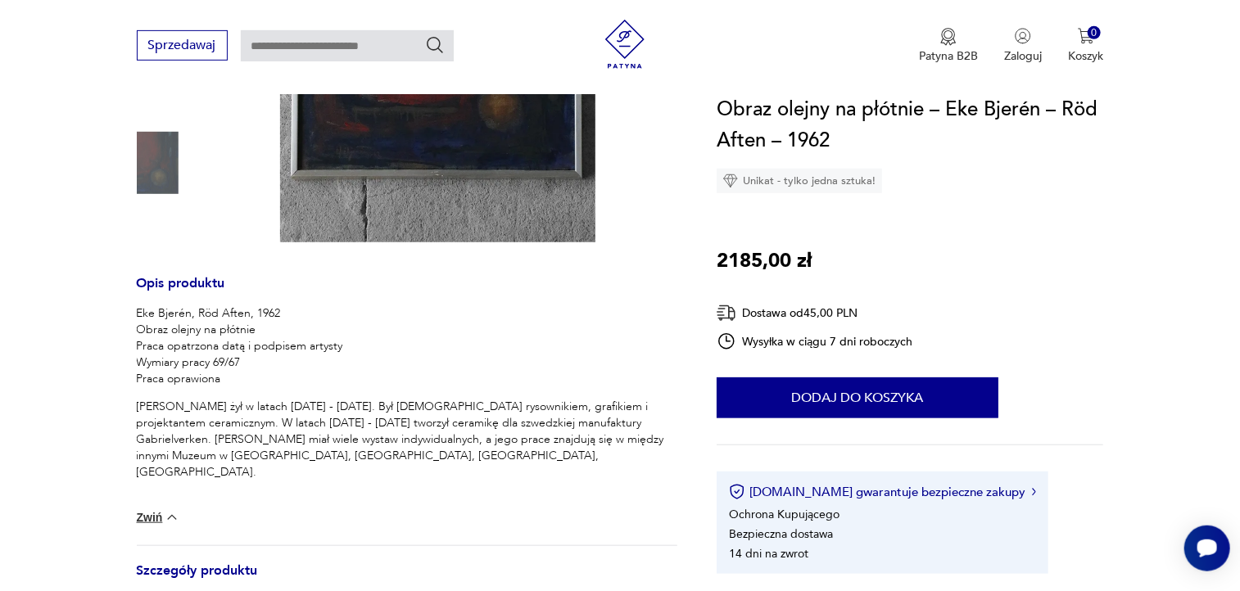
click at [469, 179] on img at bounding box center [437, 5] width 316 height 473
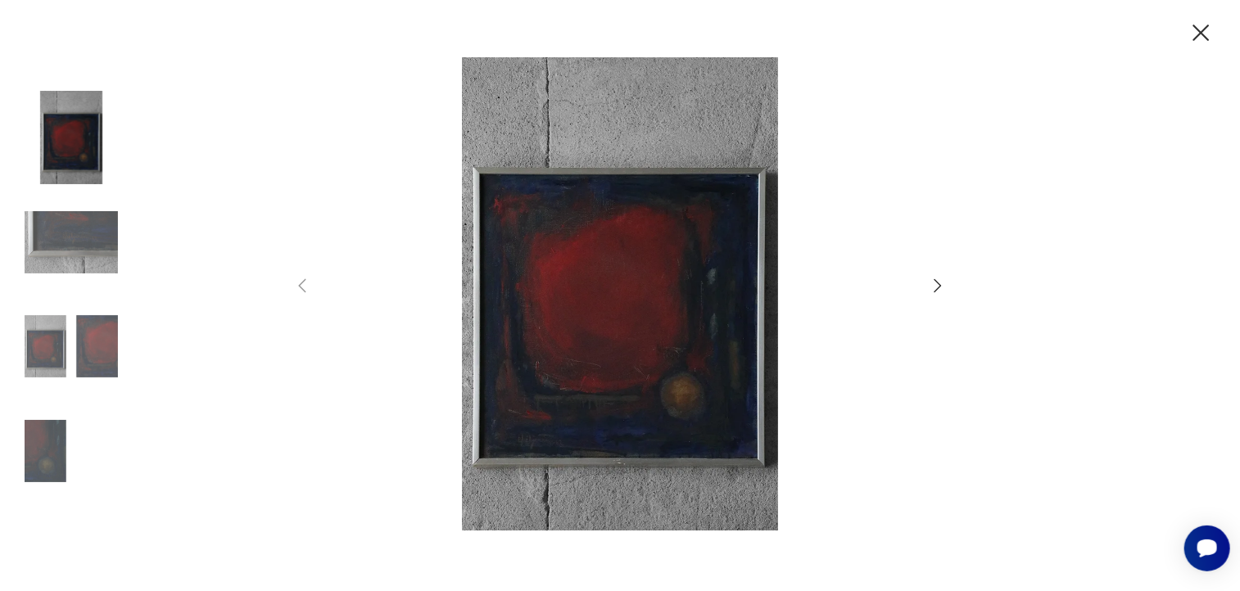
click at [48, 449] on img at bounding box center [71, 451] width 93 height 93
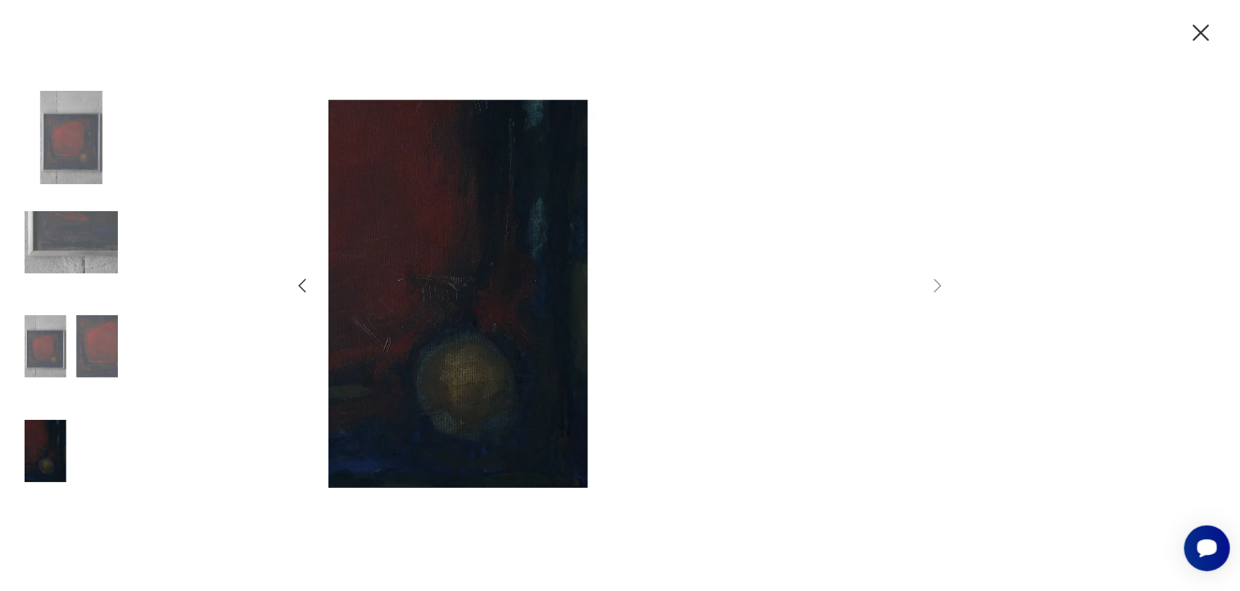
click at [51, 335] on img at bounding box center [71, 346] width 93 height 93
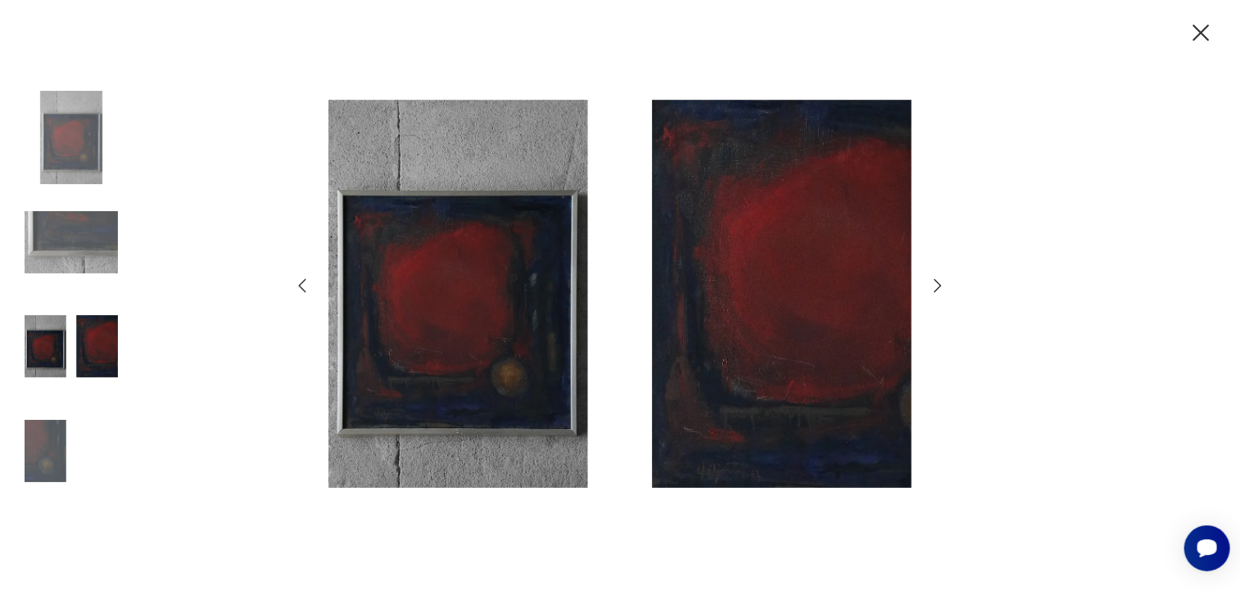
click at [1201, 31] on icon "button" at bounding box center [1202, 33] width 16 height 16
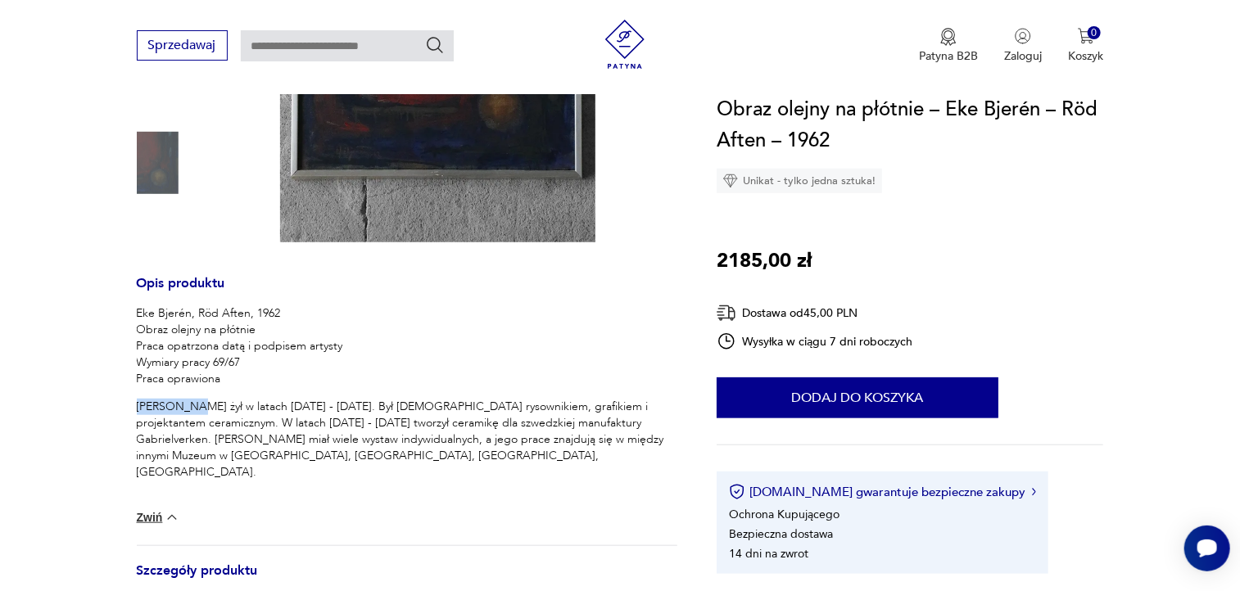
drag, startPoint x: 192, startPoint y: 405, endPoint x: 134, endPoint y: 404, distance: 57.4
click at [137, 404] on div "Eke Bjerén, Röd Aften, 1962 Obraz olejny na płótnie Praca opatrzona datą i podp…" at bounding box center [407, 400] width 541 height 188
